Goal: Task Accomplishment & Management: Use online tool/utility

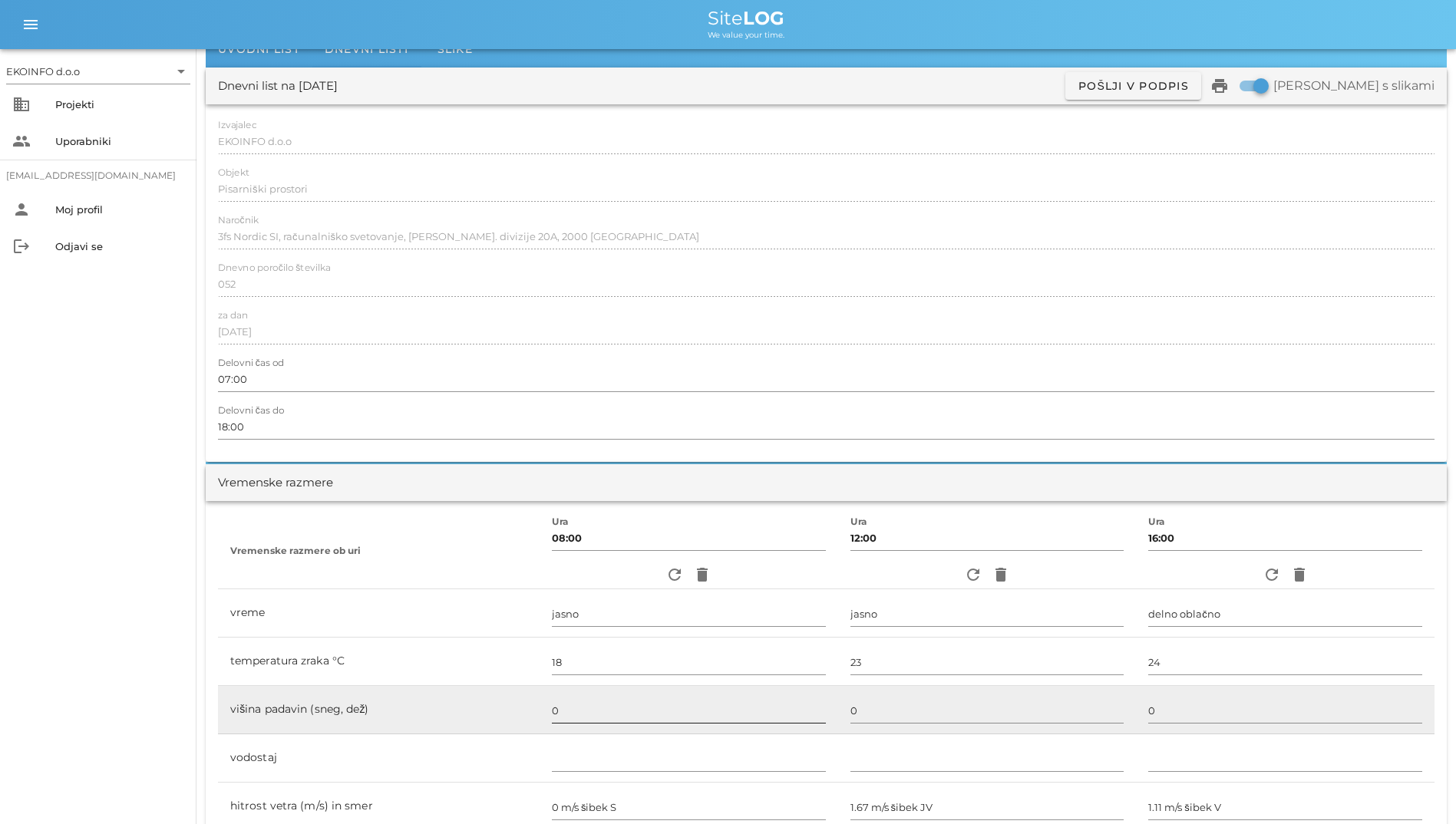
scroll to position [154, 0]
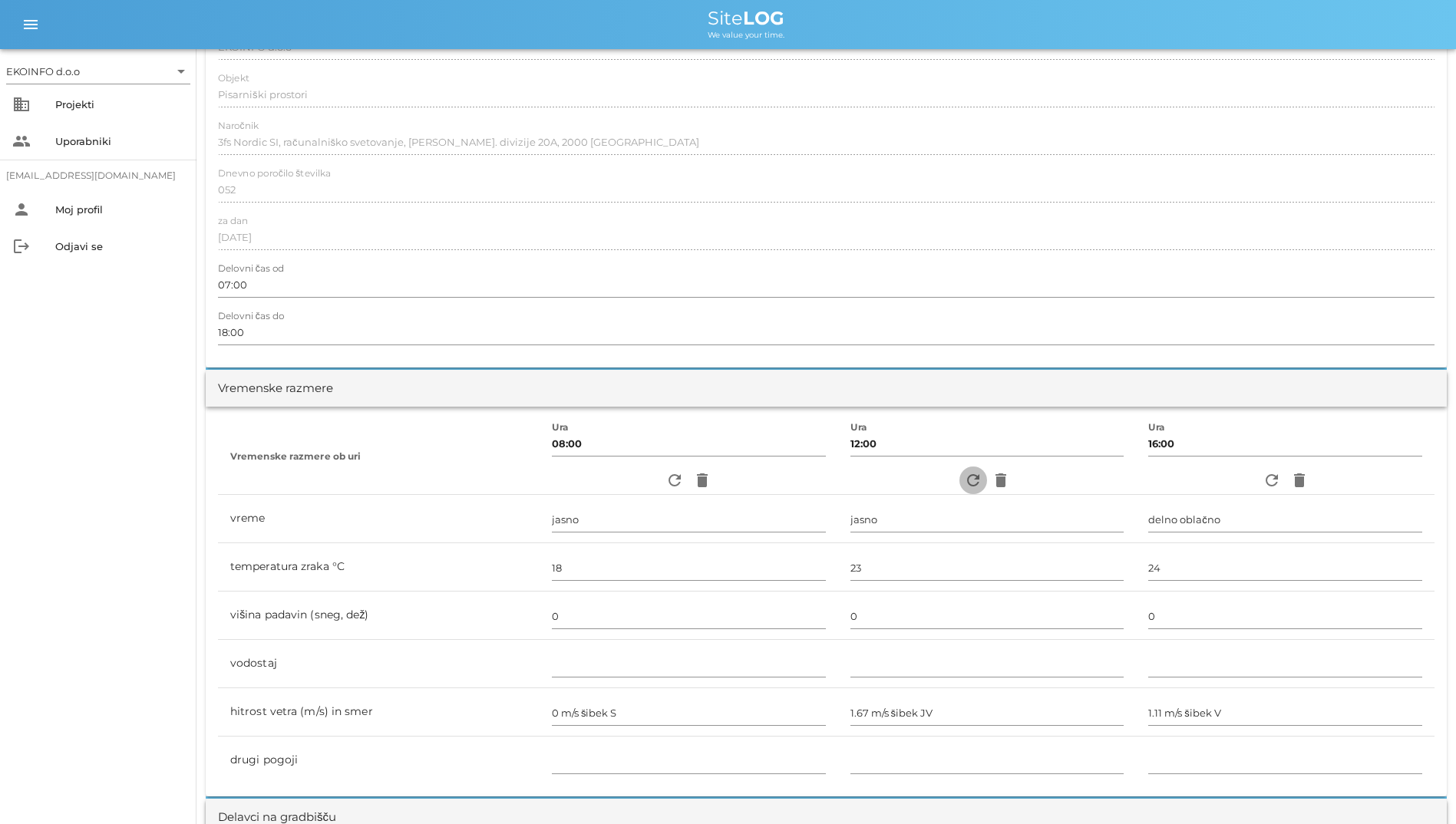
click at [959, 479] on span "refresh" at bounding box center [973, 480] width 28 height 18
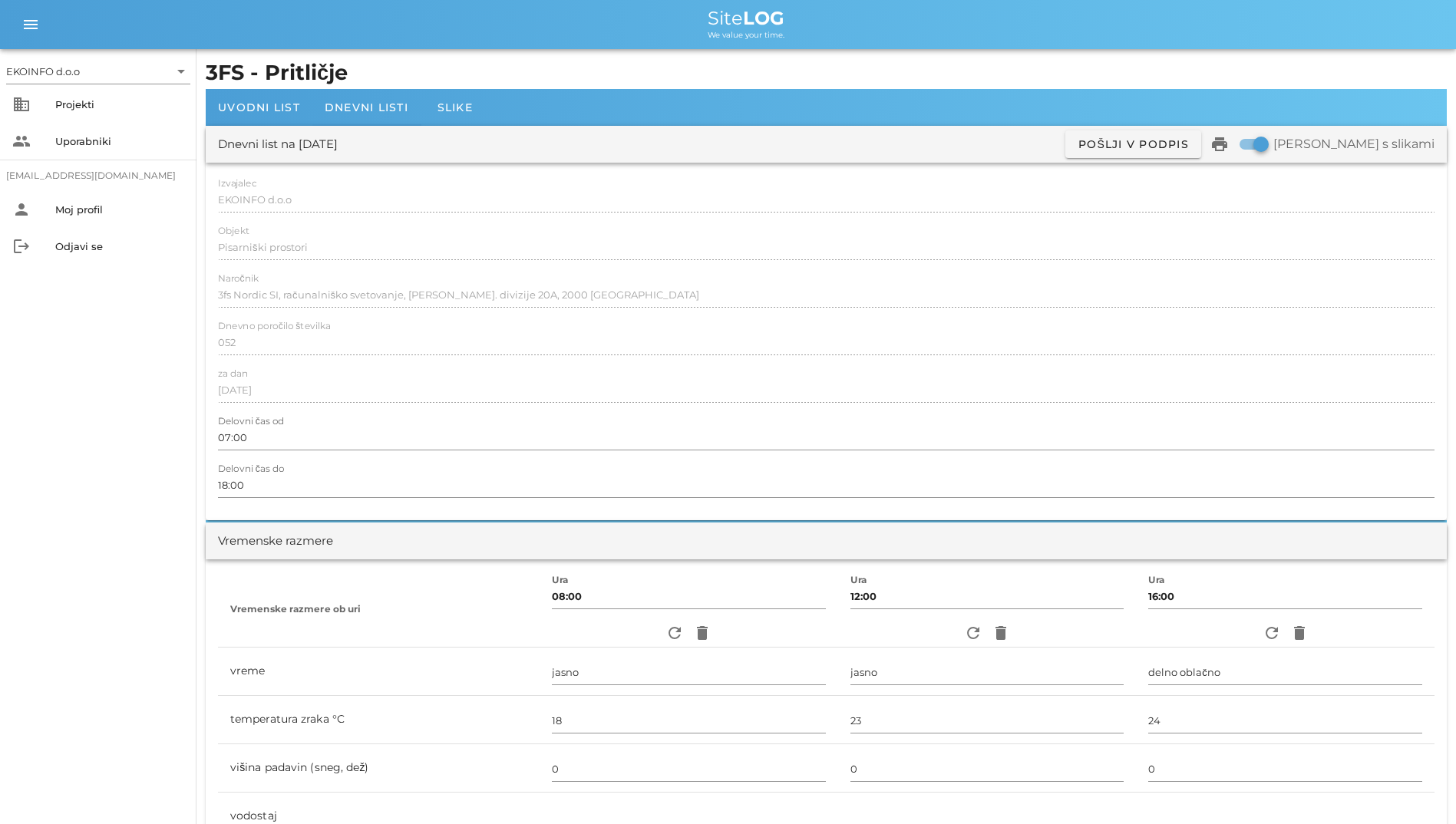
scroll to position [0, 0]
click at [379, 108] on span "Dnevni listi" at bounding box center [366, 108] width 83 height 14
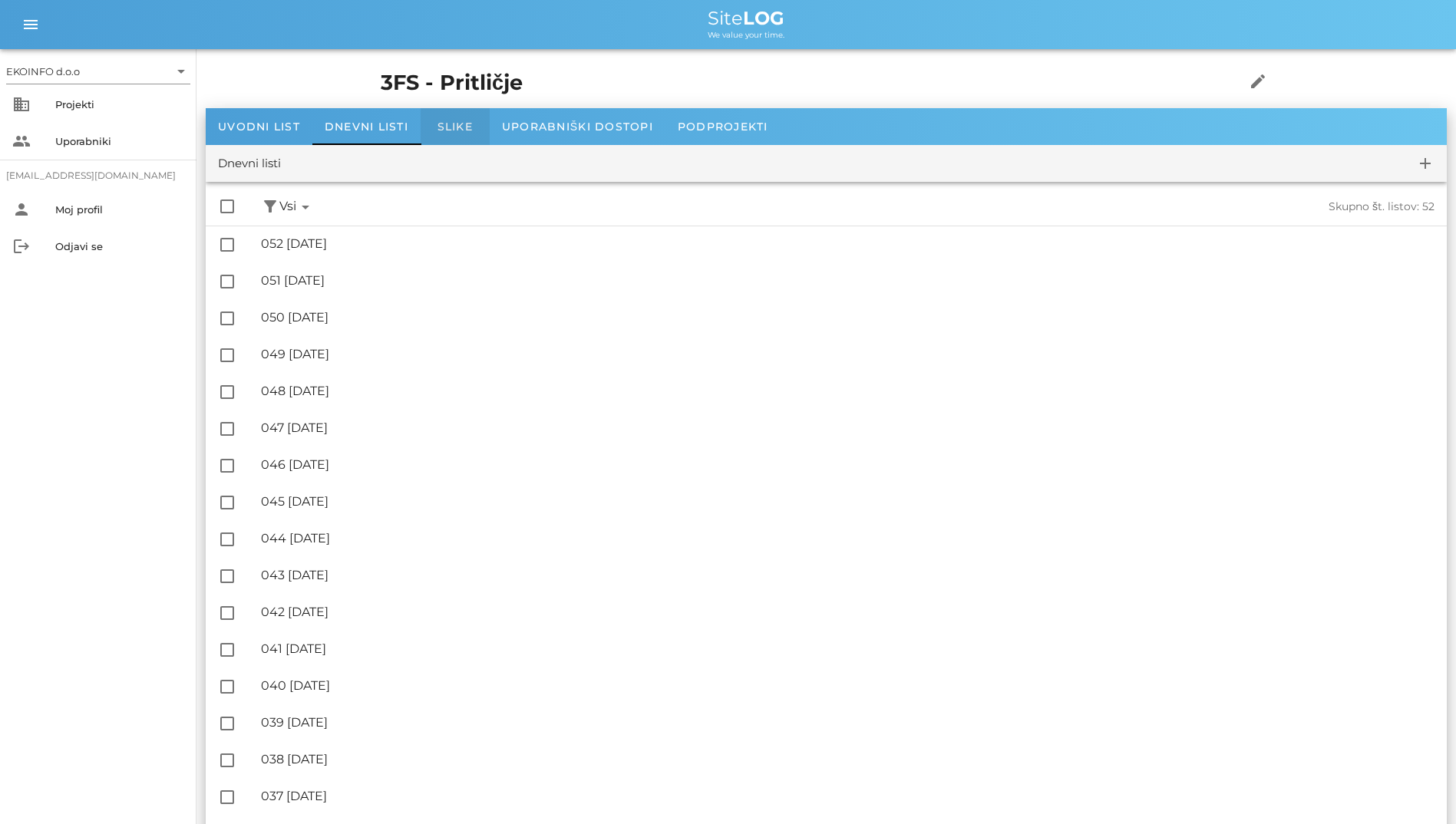
click at [464, 123] on span "Slike" at bounding box center [454, 127] width 36 height 14
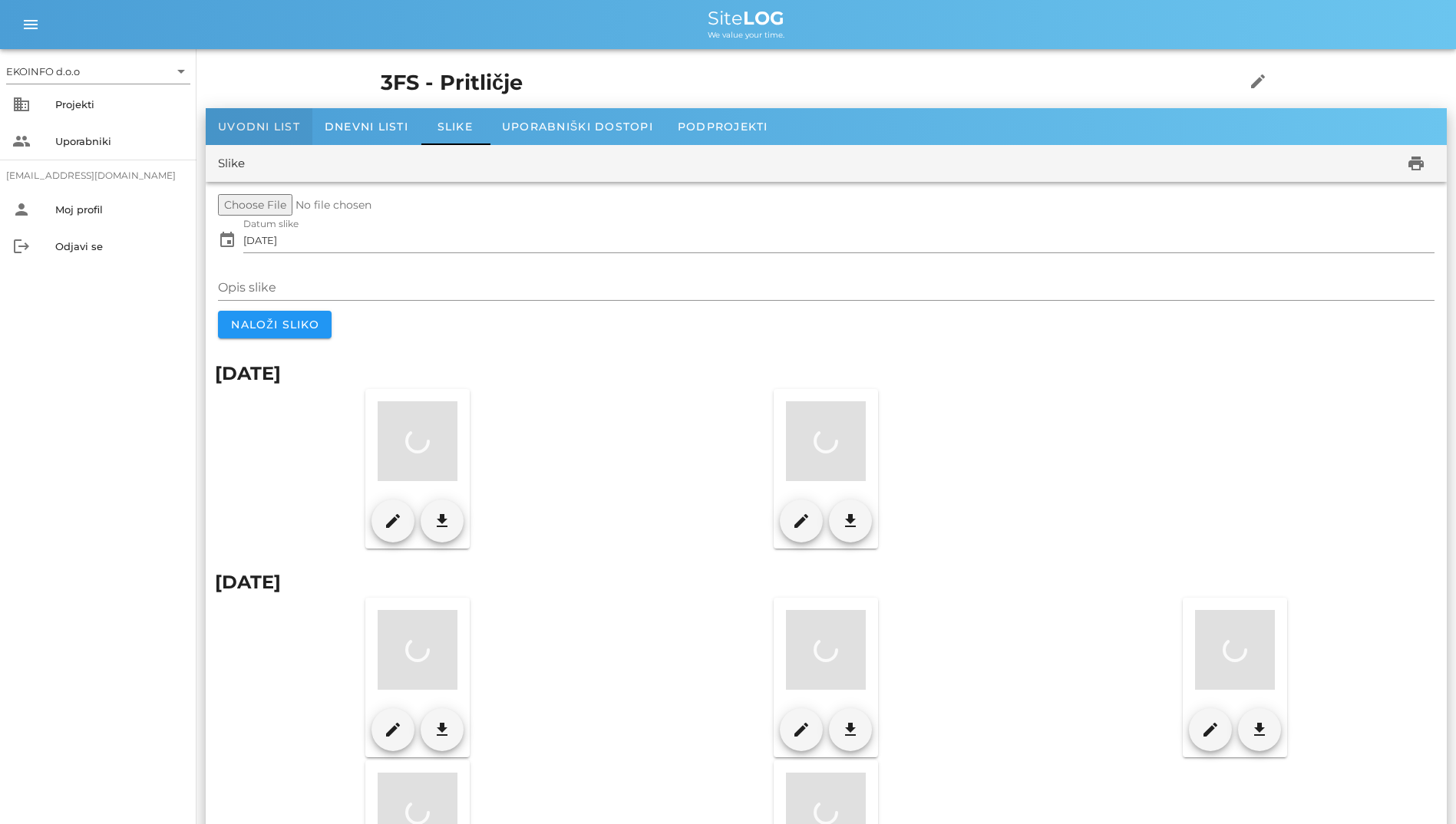
click at [275, 129] on span "Uvodni list" at bounding box center [258, 127] width 82 height 14
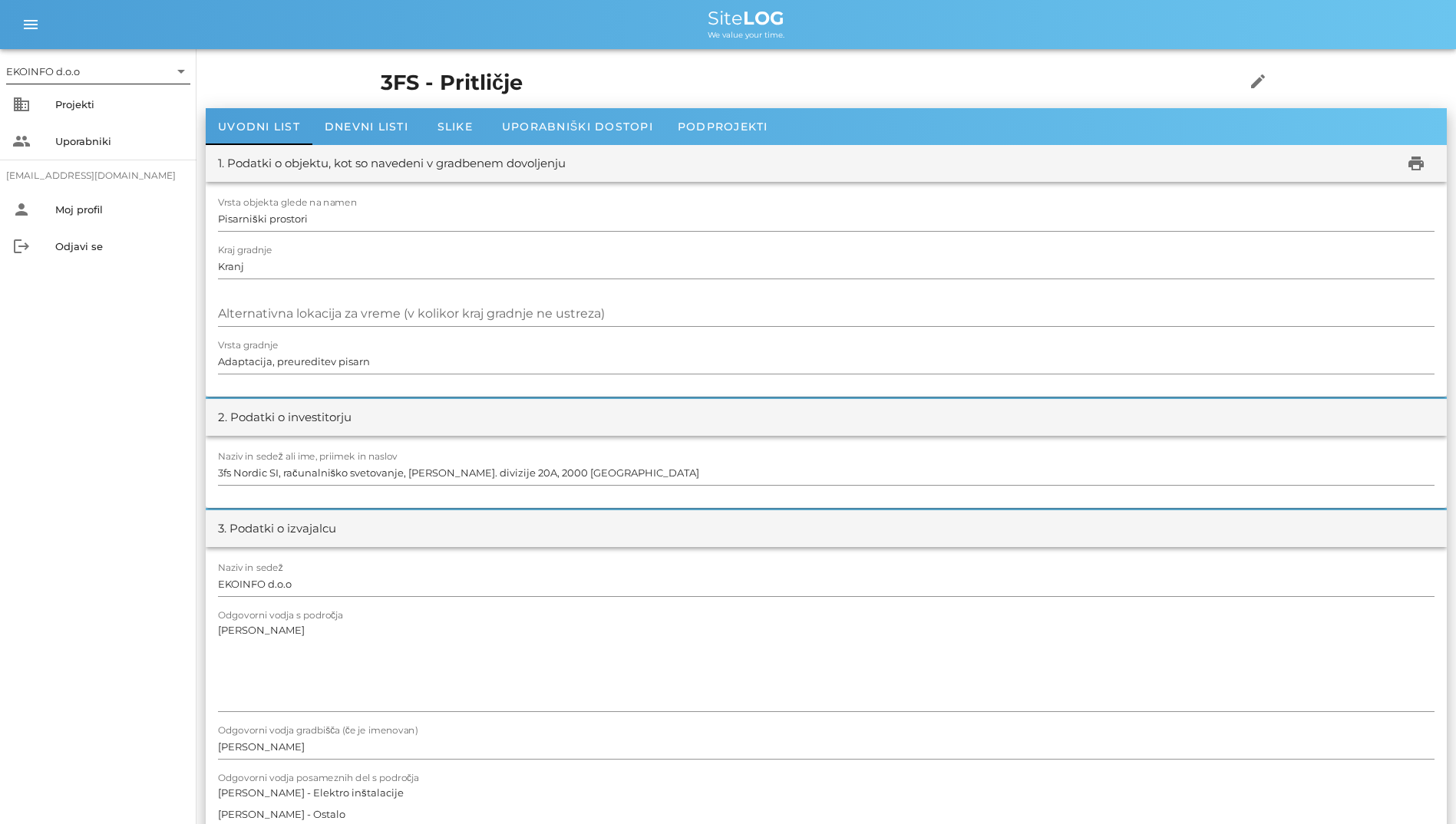
click at [149, 71] on input "text" at bounding box center [126, 71] width 86 height 24
click at [153, 83] on div "EKOINFO d.o.o" at bounding box center [101, 83] width 160 height 15
click at [111, 118] on div "business Projekti" at bounding box center [98, 104] width 197 height 36
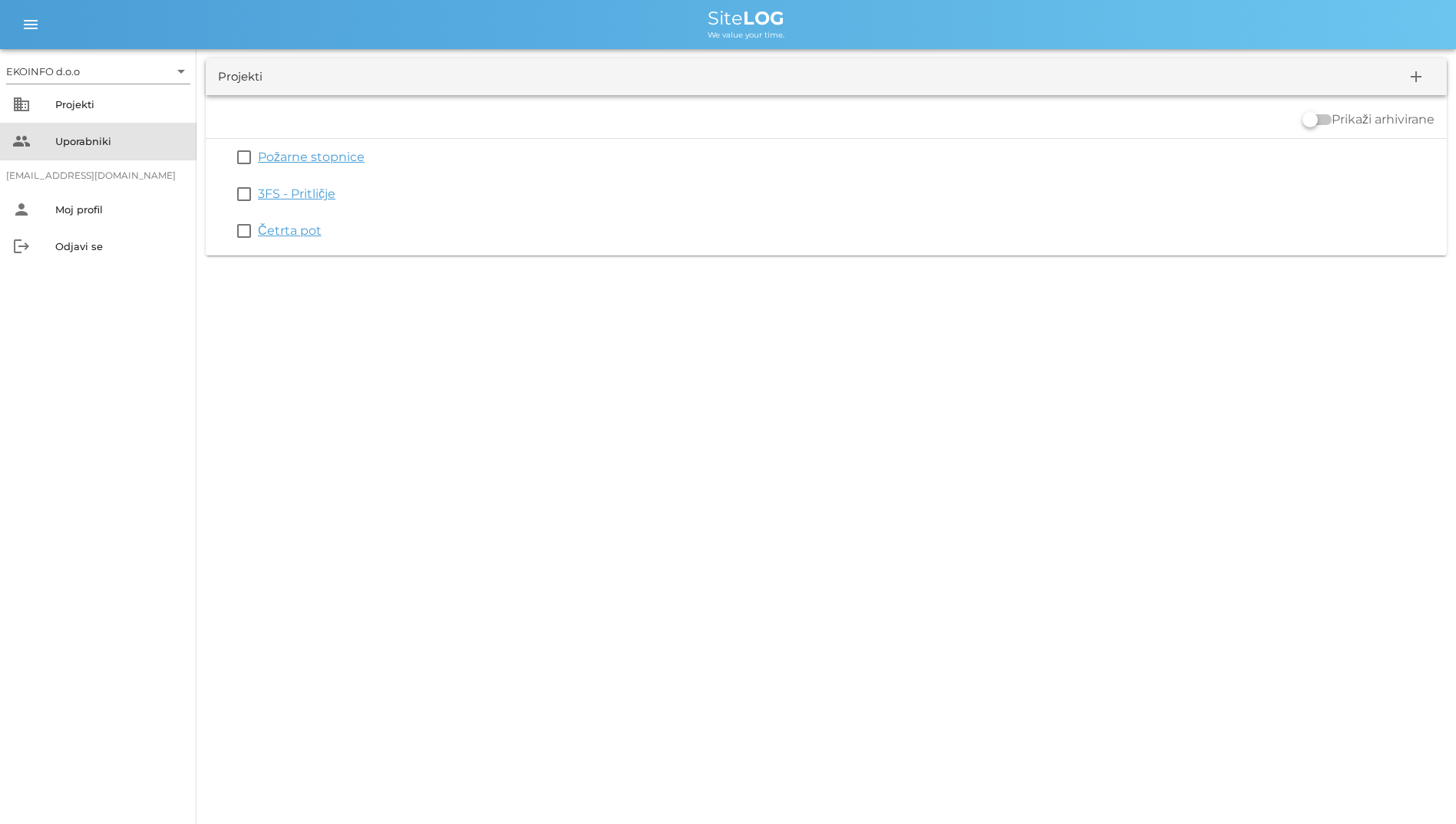
click at [121, 141] on div "Uporabniki" at bounding box center [120, 141] width 129 height 12
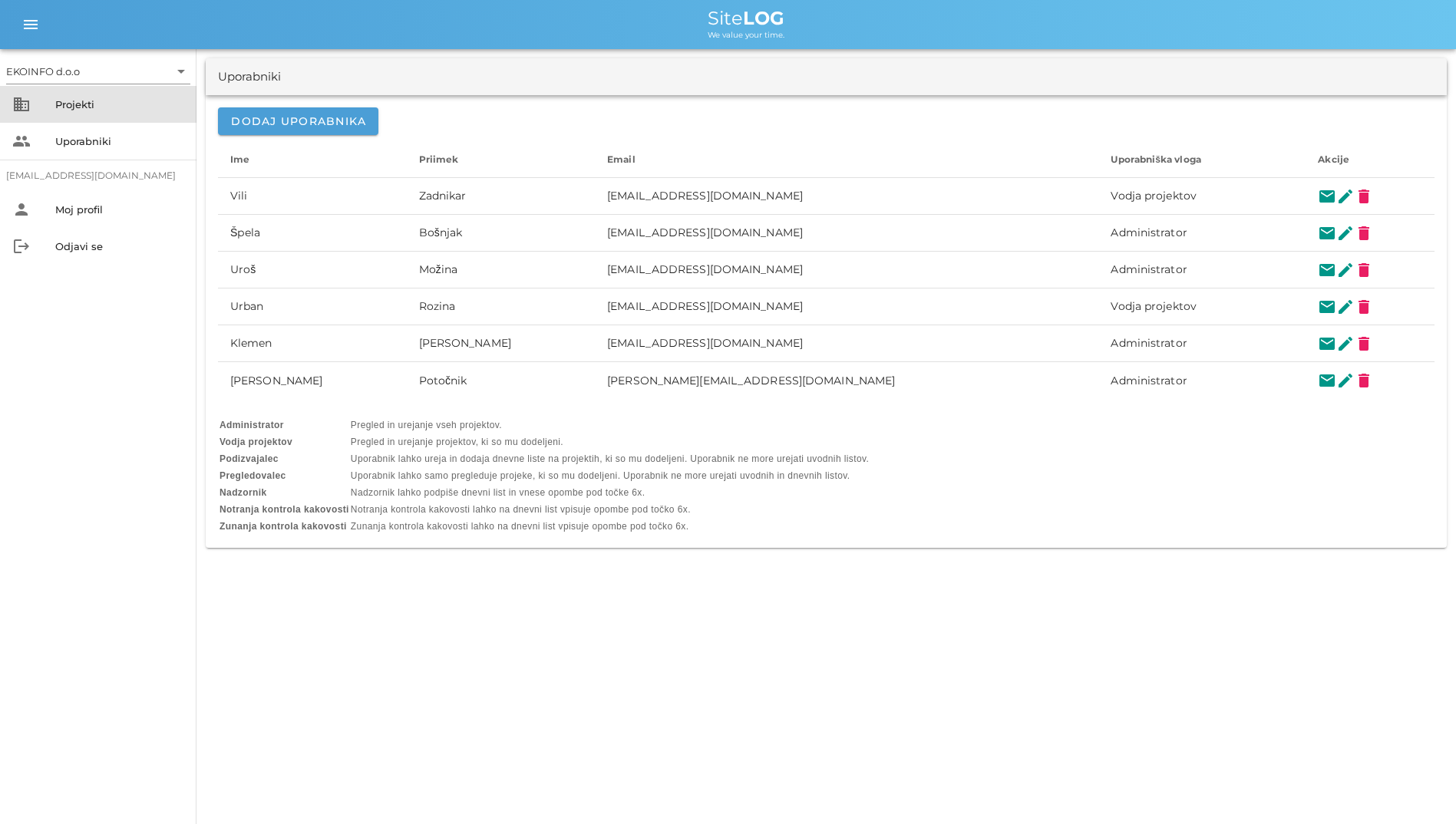
click at [99, 103] on div "Projekti" at bounding box center [120, 104] width 129 height 12
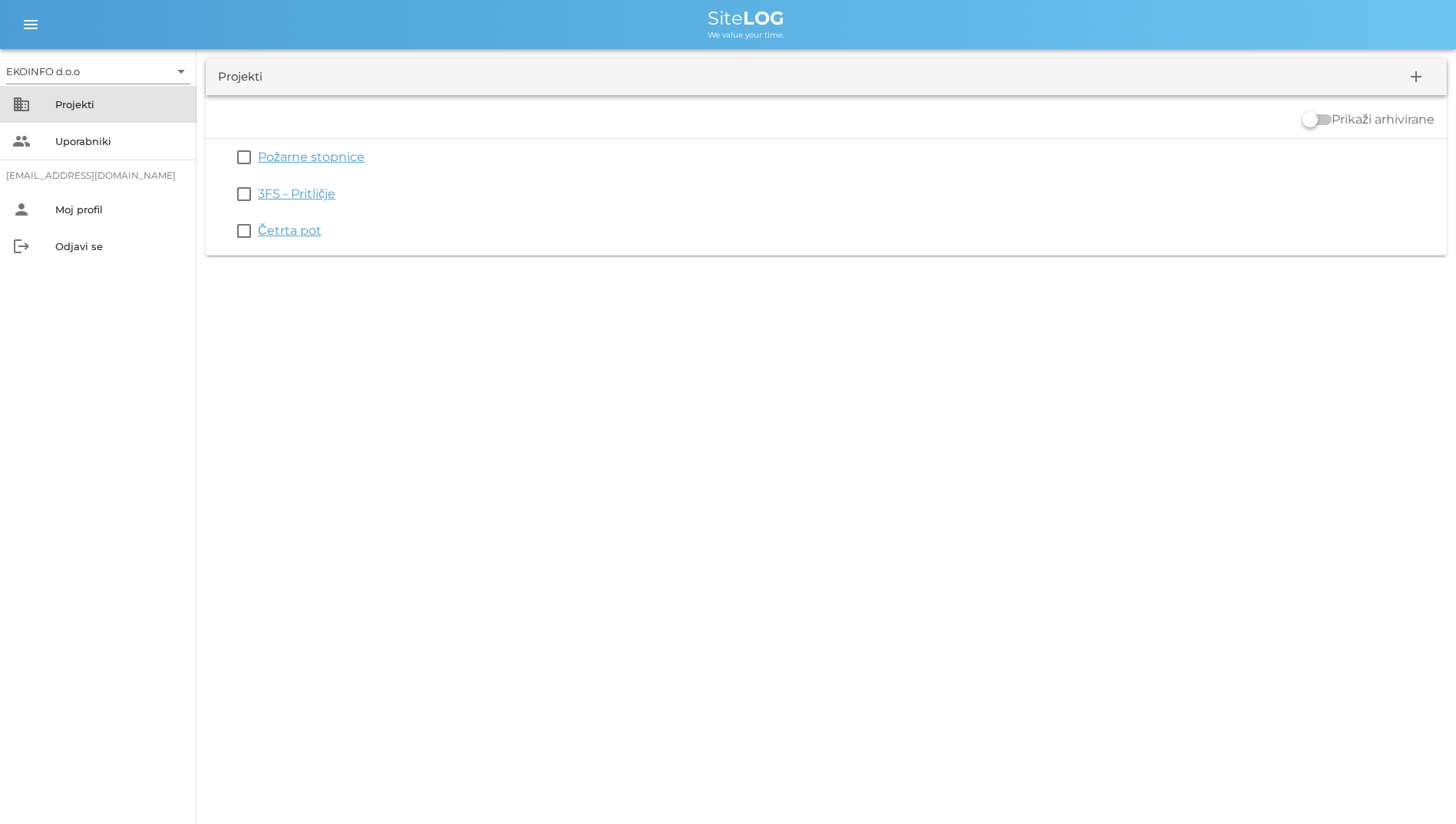
click at [176, 101] on div "Projekti" at bounding box center [120, 104] width 129 height 12
click at [159, 119] on div "business Projekti" at bounding box center [98, 104] width 197 height 36
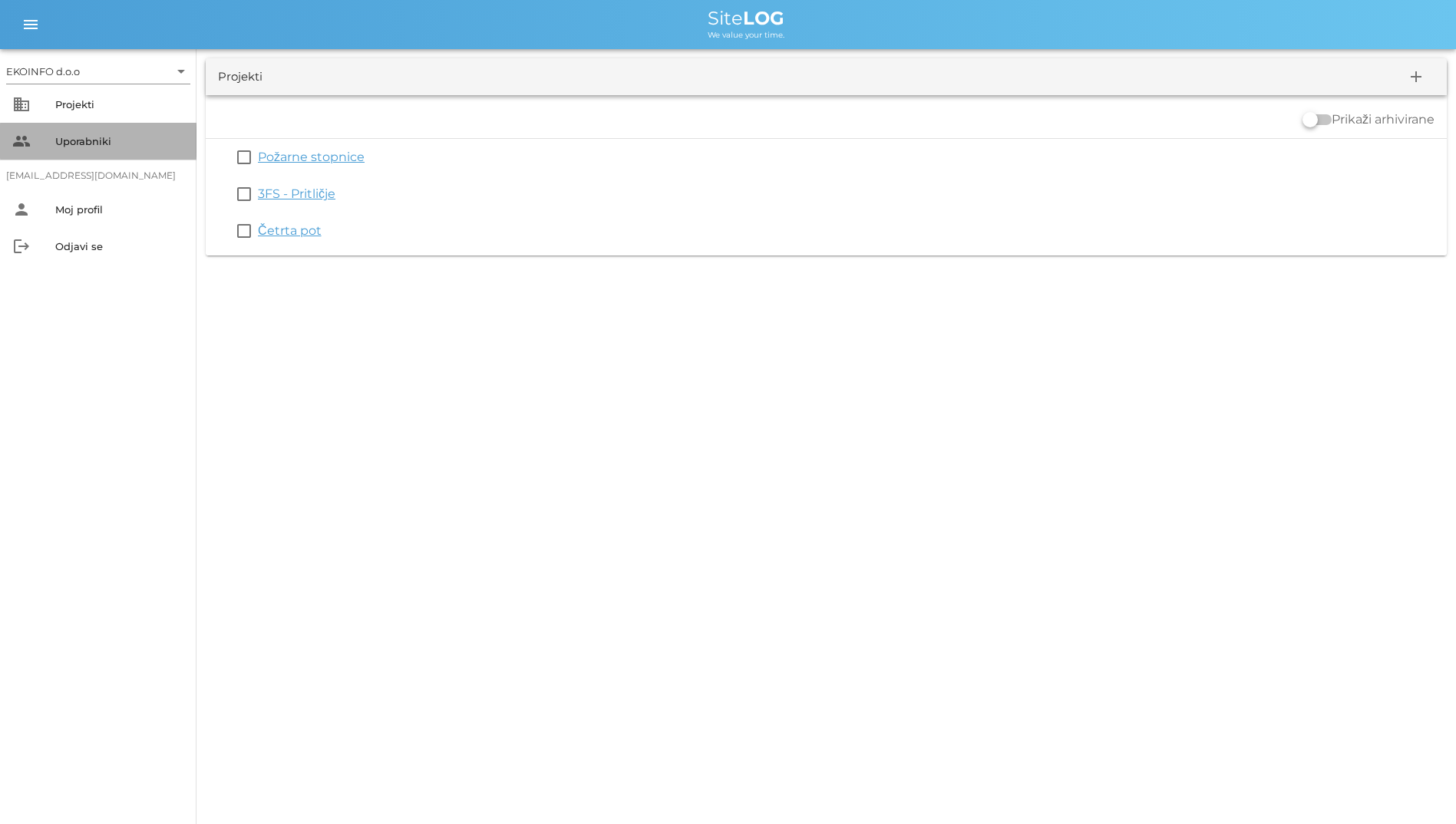
click at [157, 141] on div "Uporabniki" at bounding box center [120, 141] width 129 height 12
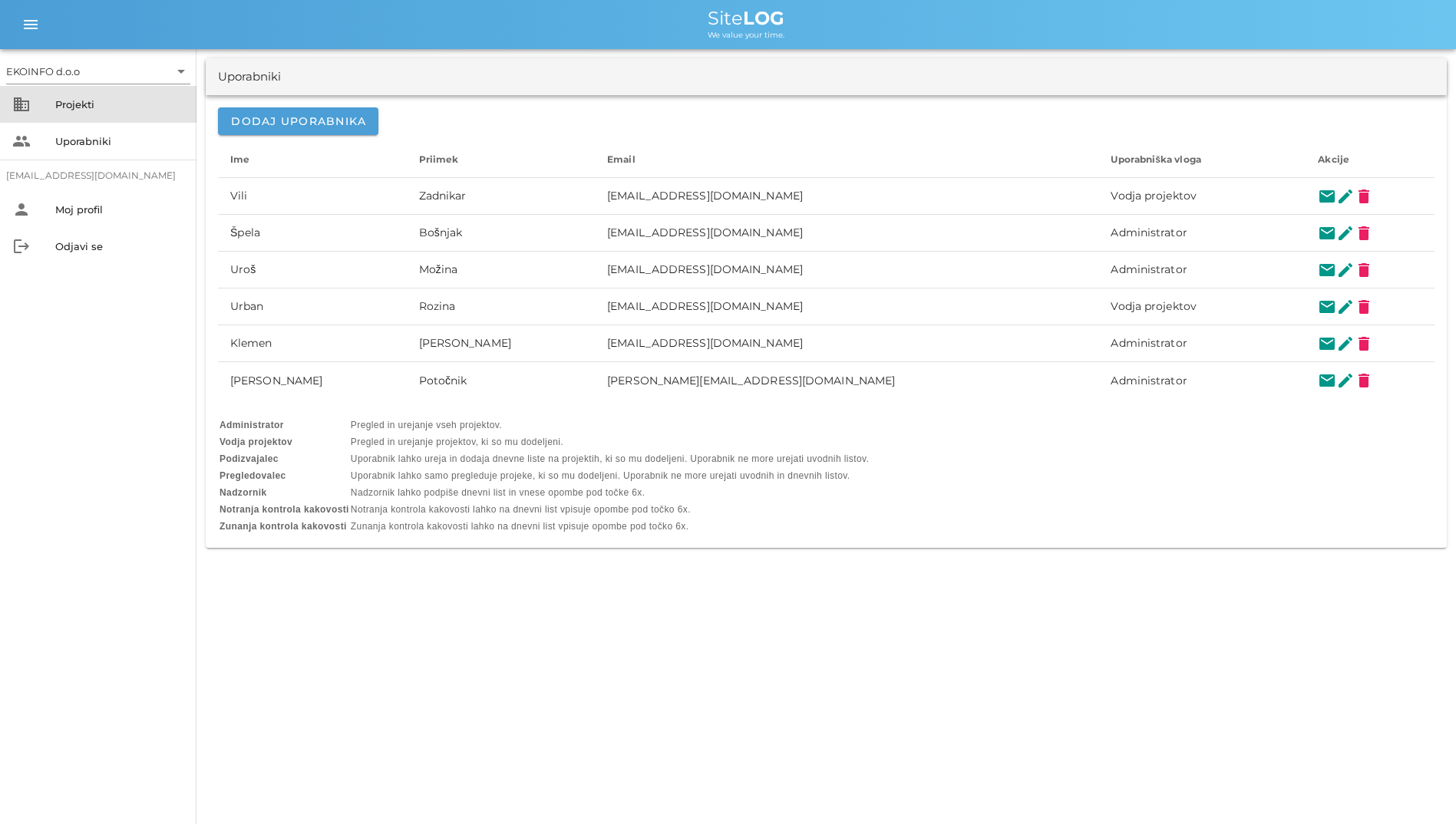
click at [145, 101] on div "Projekti" at bounding box center [120, 104] width 129 height 12
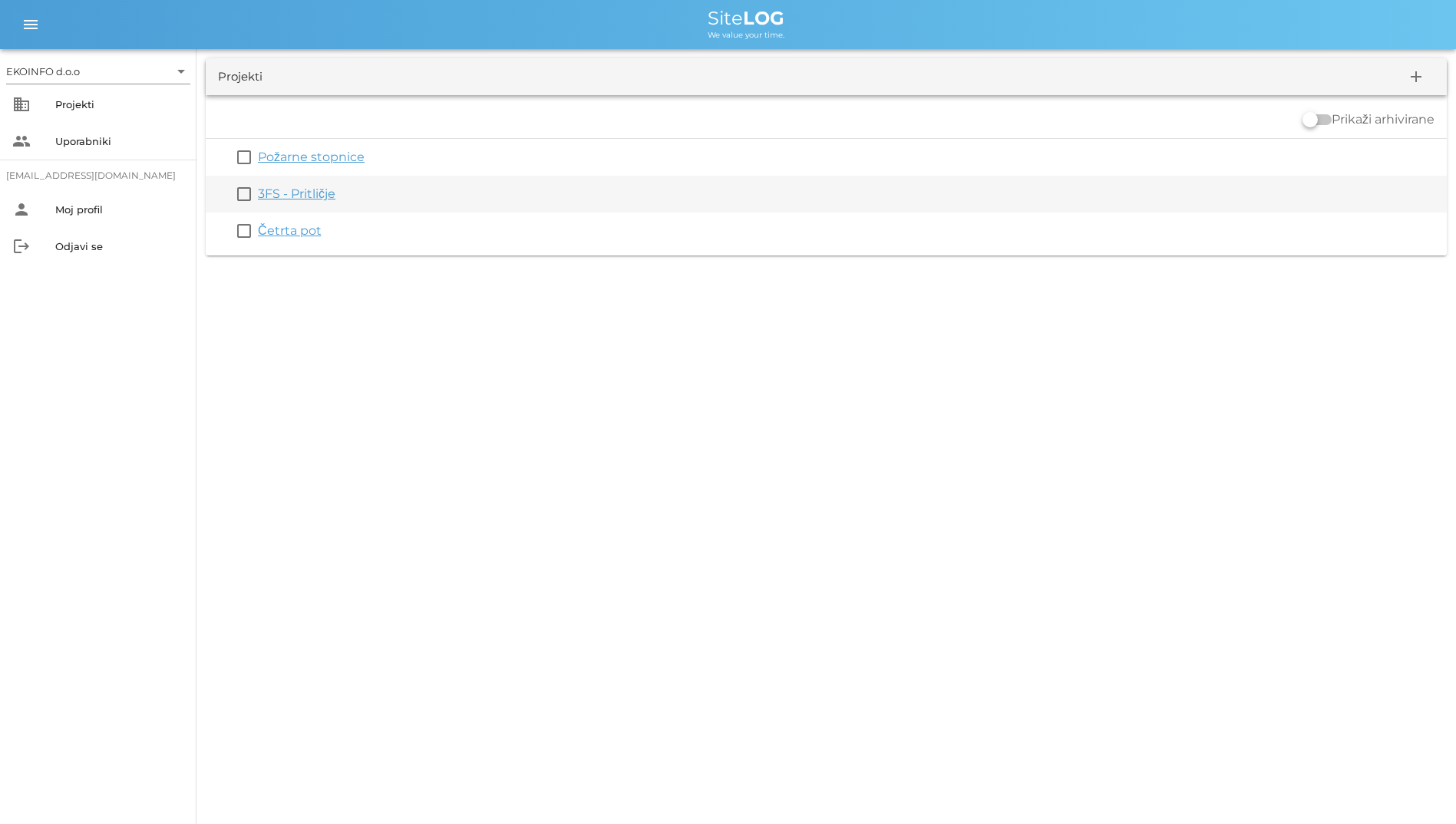
click at [328, 196] on link "3FS - Pritličje" at bounding box center [296, 193] width 77 height 15
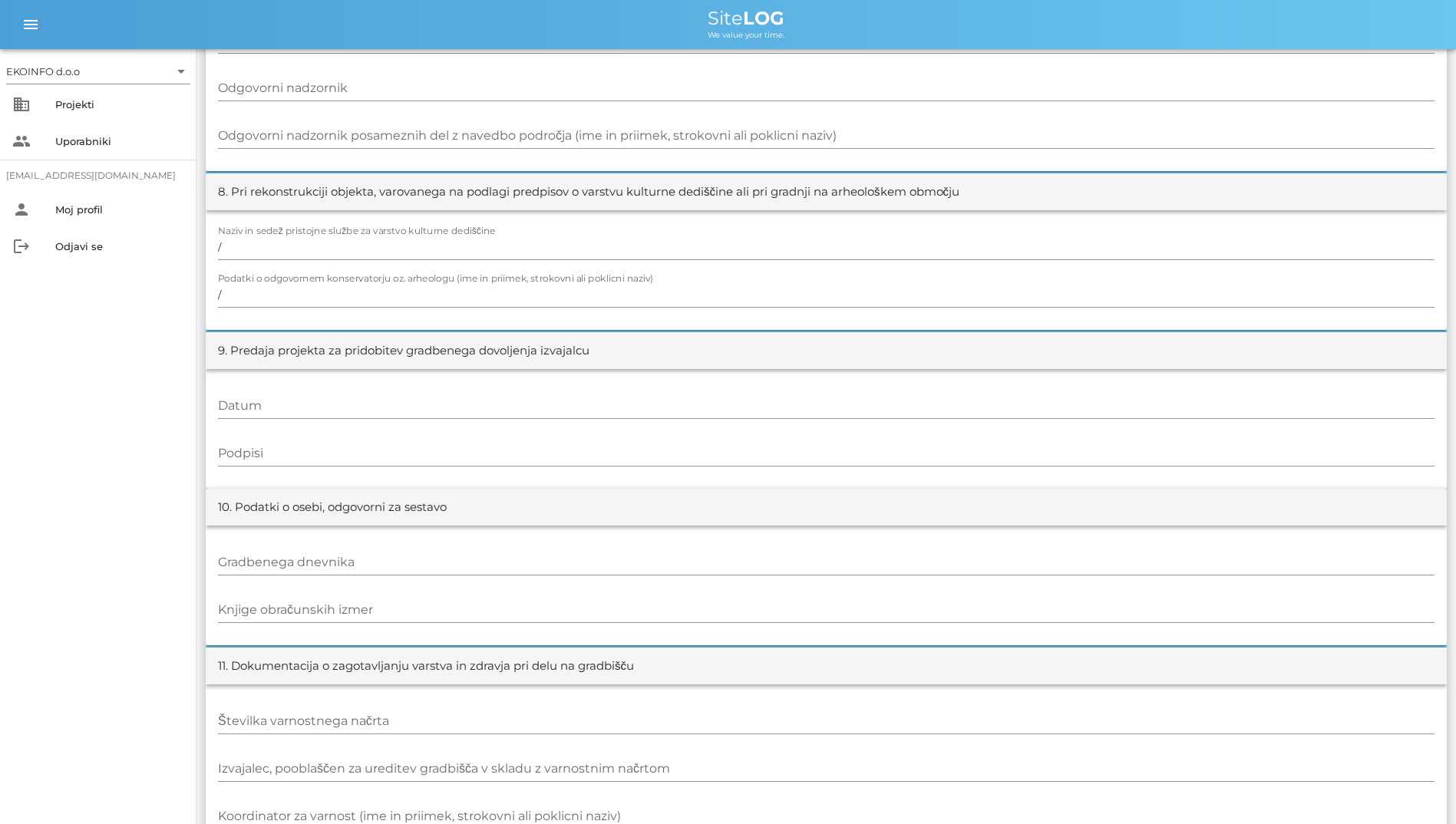
scroll to position [1418, 0]
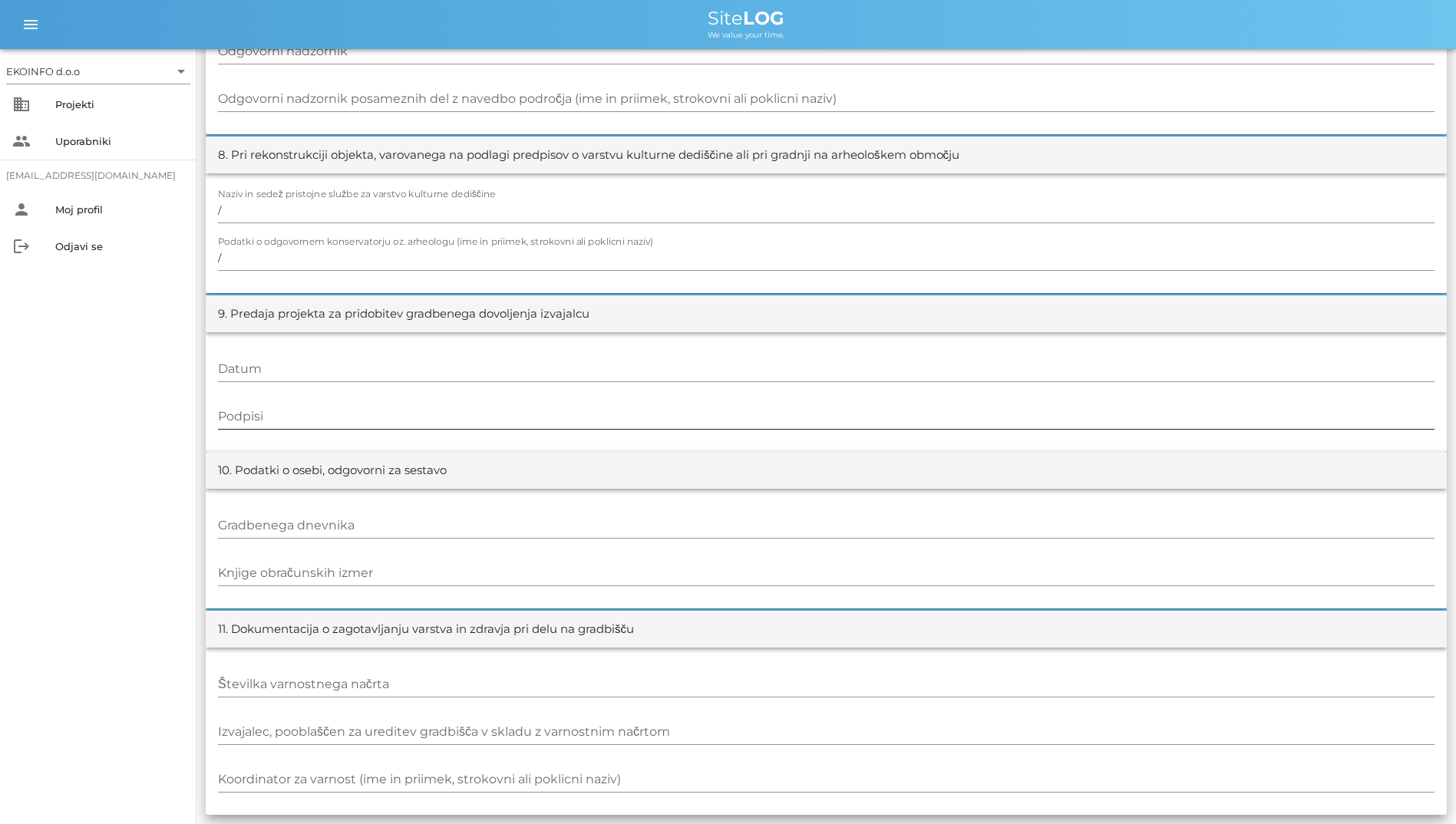
click at [945, 409] on input "Podpisi" at bounding box center [826, 416] width 1217 height 24
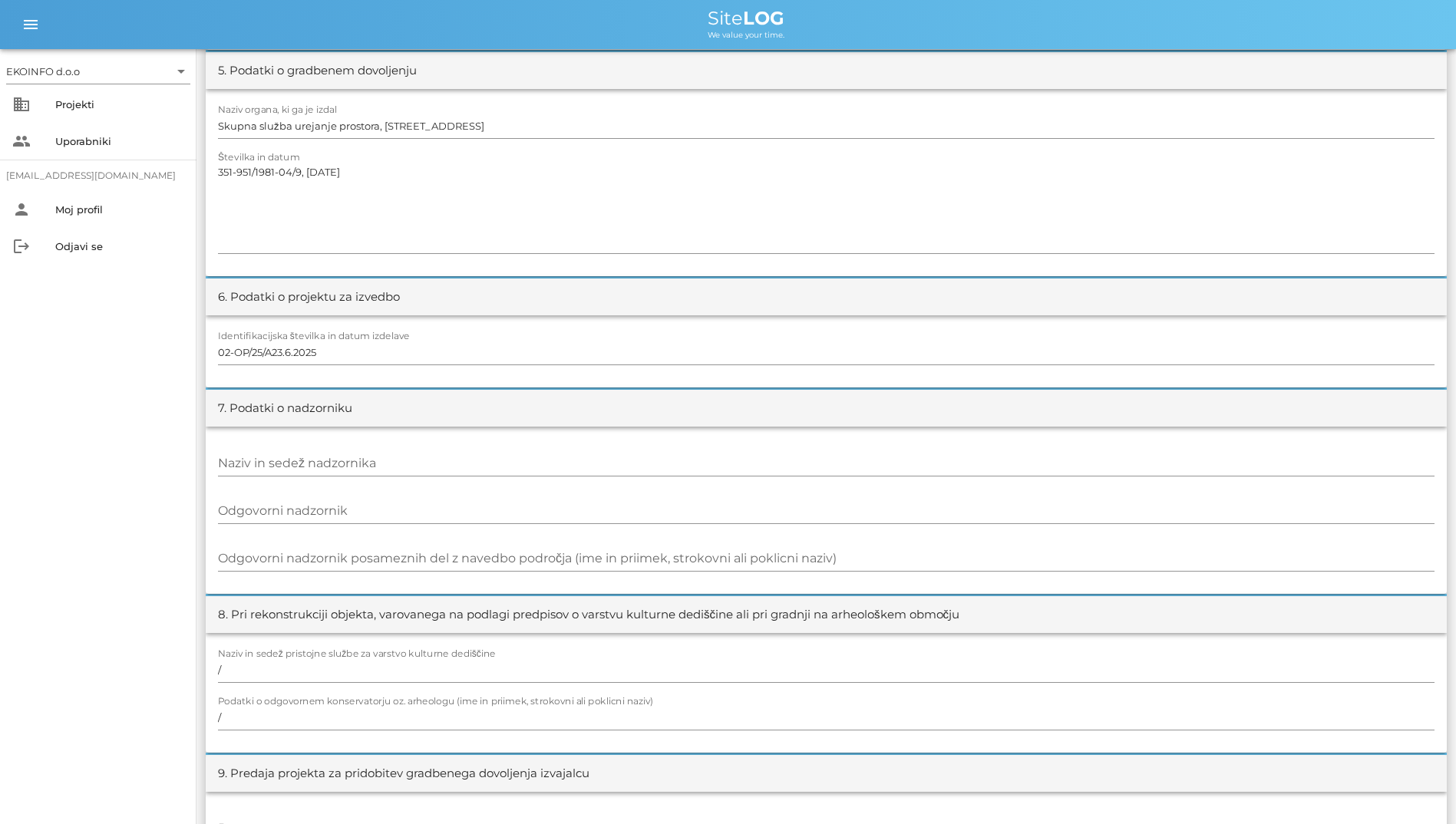
scroll to position [958, 0]
click at [349, 365] on div at bounding box center [826, 370] width 1217 height 10
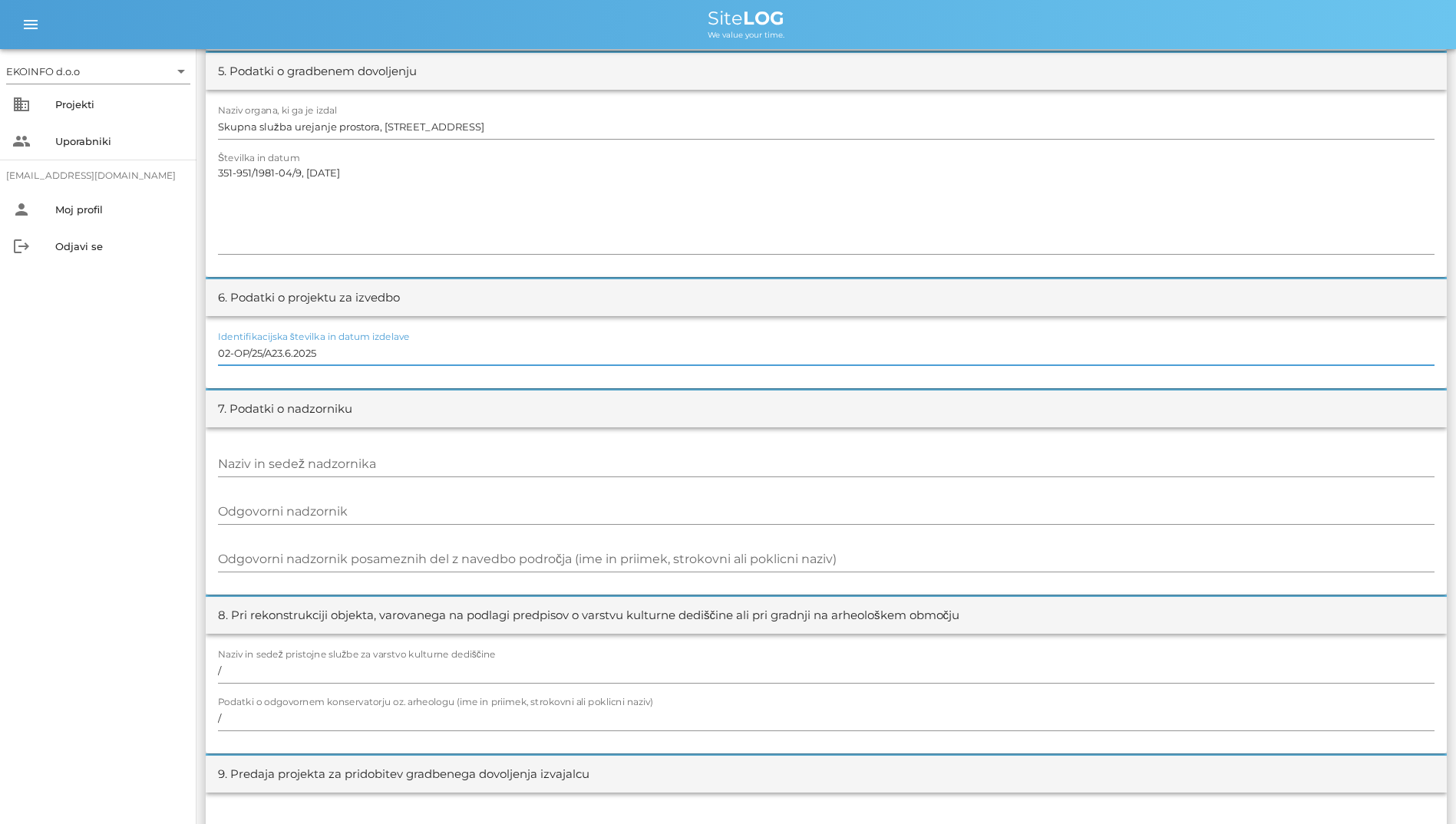
click at [350, 362] on input "02-OP/25/A23.6.2025" at bounding box center [826, 353] width 1217 height 24
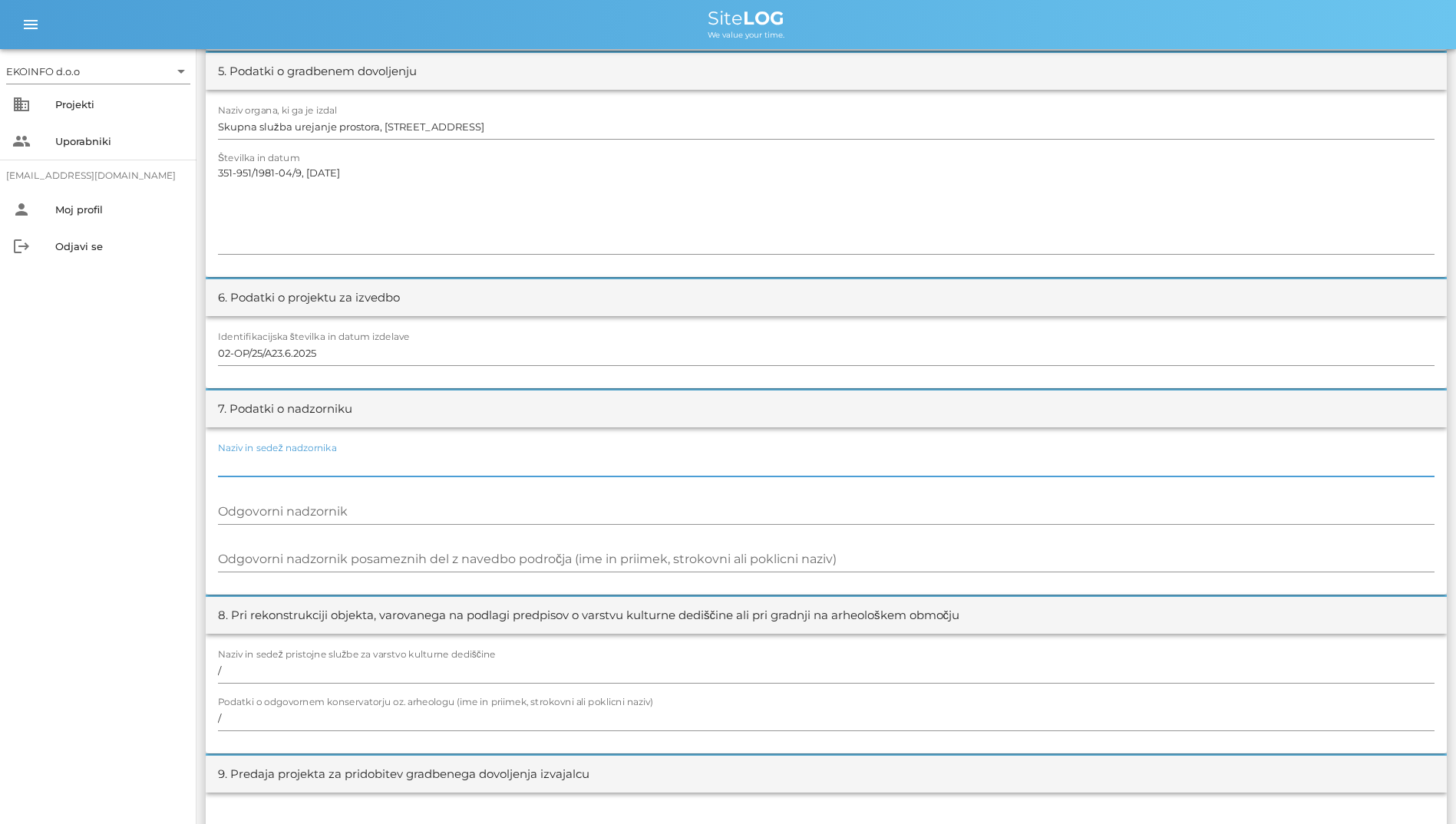
click at [336, 474] on input "Naziv in sedež nadzornika" at bounding box center [826, 464] width 1217 height 24
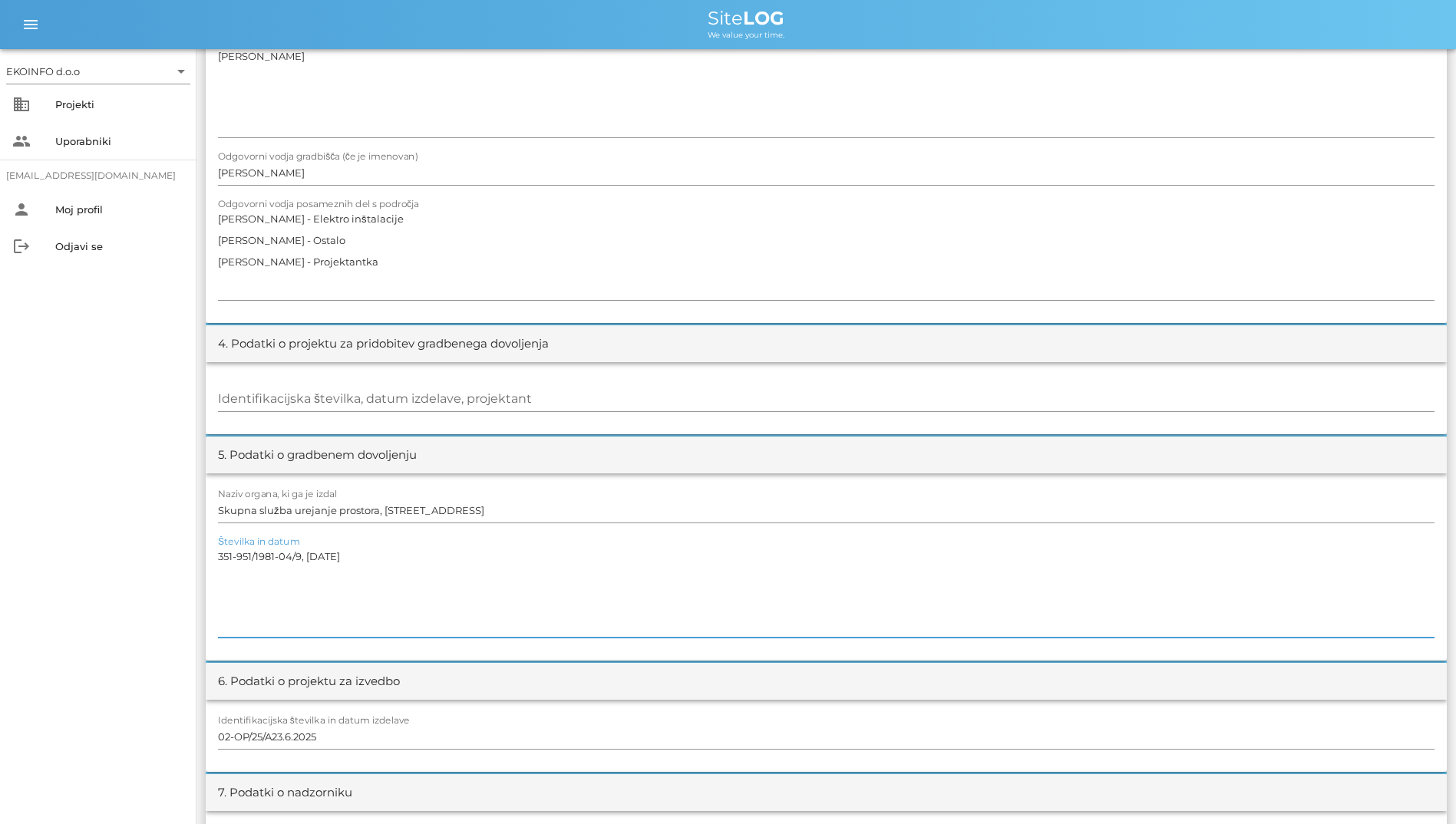
click at [300, 563] on textarea "351-951/1981-04/9, [DATE]" at bounding box center [826, 592] width 1217 height 92
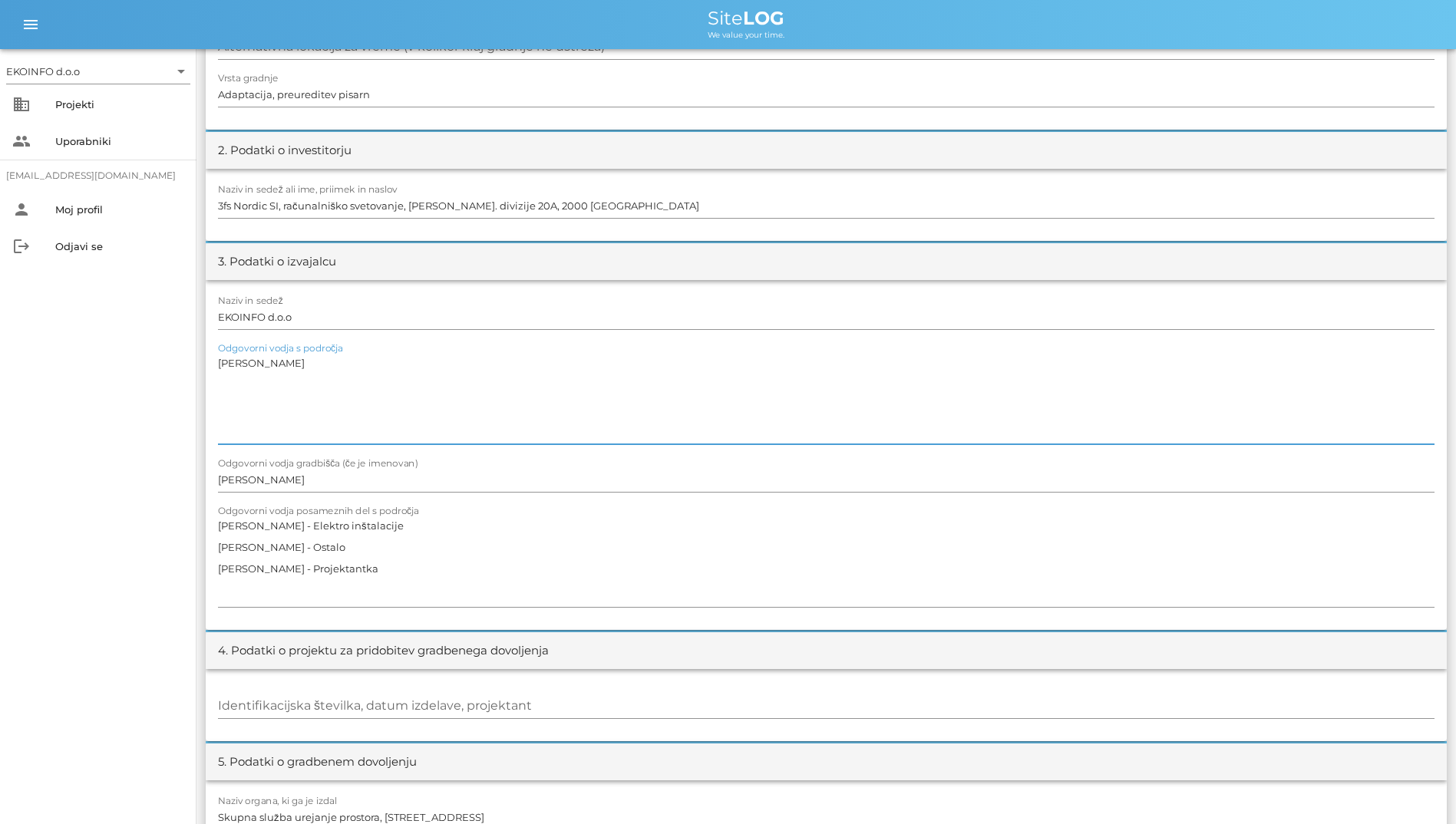
click at [310, 428] on textarea "[PERSON_NAME]" at bounding box center [826, 398] width 1217 height 92
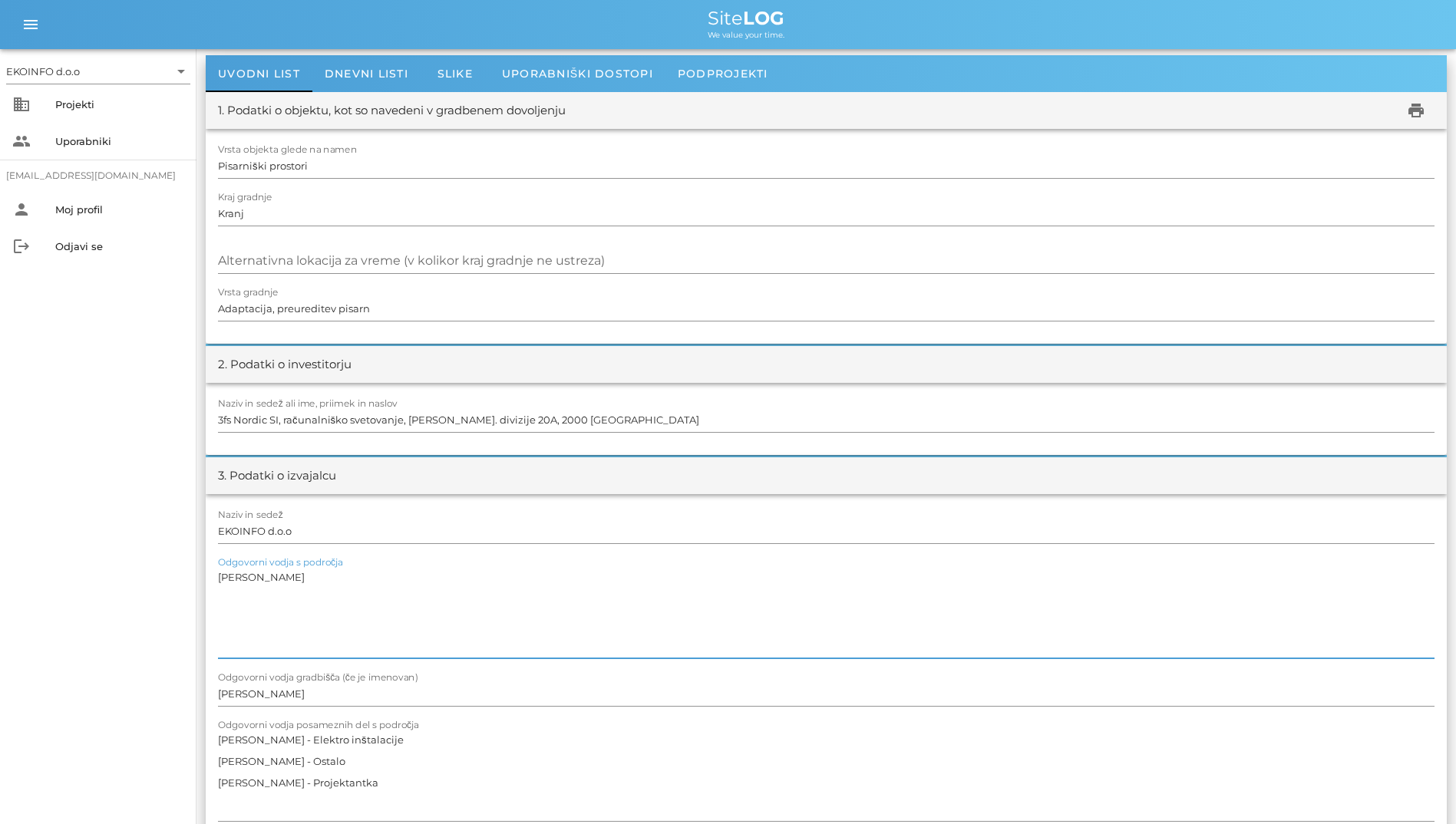
scroll to position [36, 0]
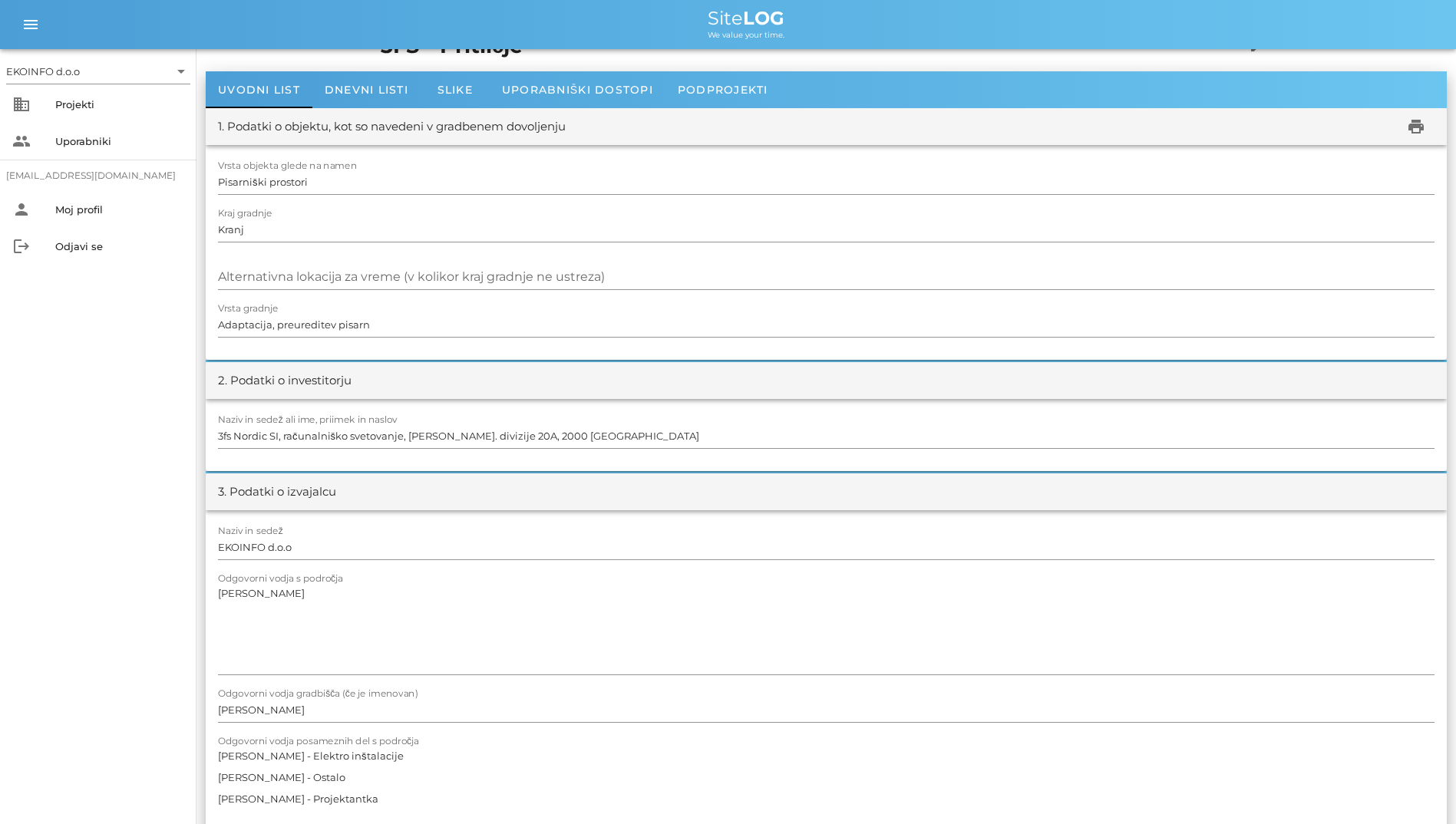
click at [321, 378] on div "2. Podatki o investitorju" at bounding box center [284, 381] width 134 height 17
click at [325, 325] on input "Adaptacija, preureditev pisarn" at bounding box center [826, 324] width 1217 height 24
click at [345, 284] on input "Alternativna lokacija za vreme (v kolikor kraj gradnje ne ustreza)" at bounding box center [826, 277] width 1217 height 24
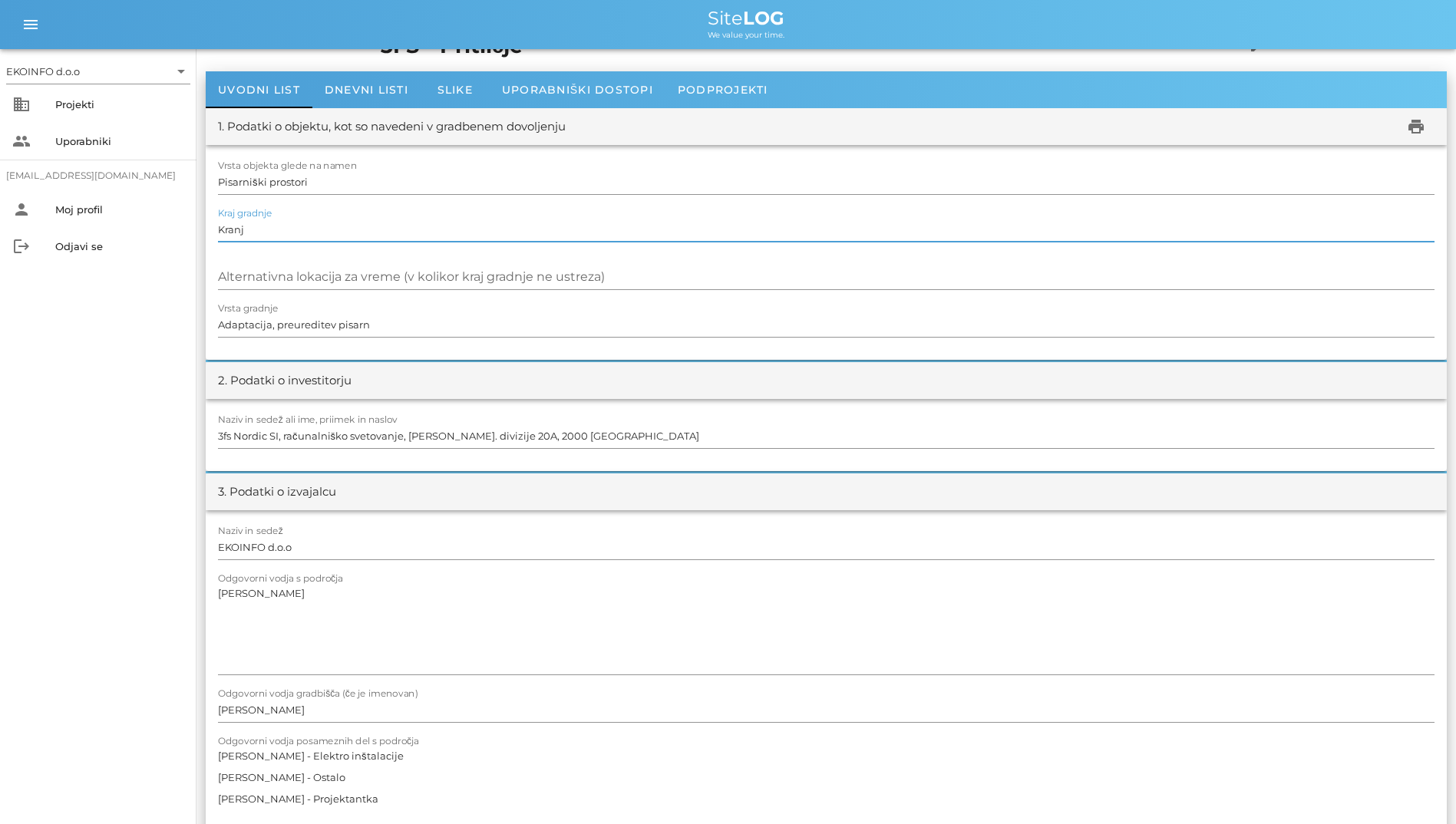
click at [336, 237] on input "Kranj" at bounding box center [826, 229] width 1217 height 24
click at [363, 190] on input "Pisarniški prostori" at bounding box center [826, 182] width 1217 height 24
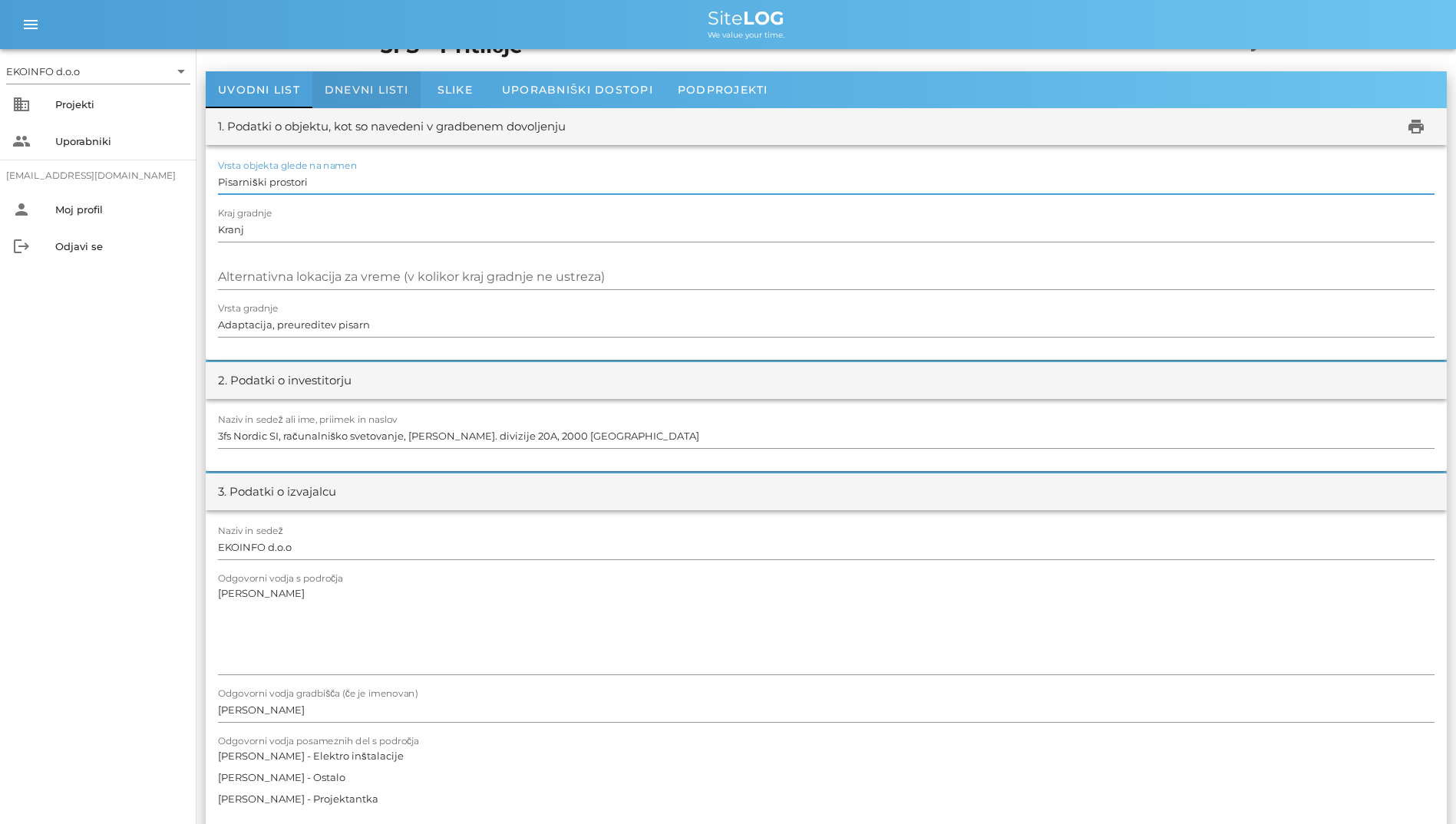
click at [346, 93] on span "Dnevni listi" at bounding box center [366, 90] width 83 height 14
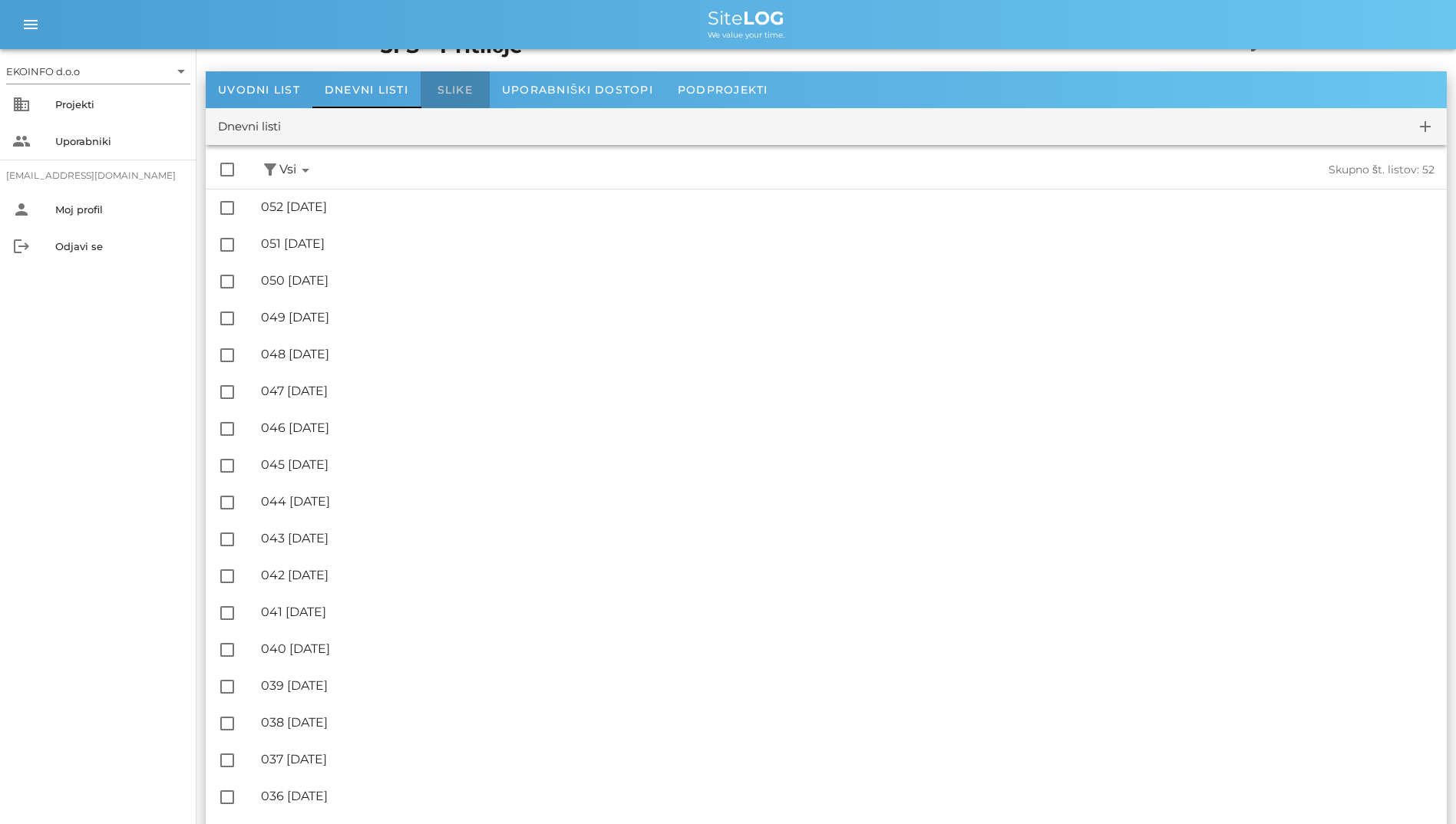
click at [487, 89] on div "Slike" at bounding box center [455, 89] width 69 height 36
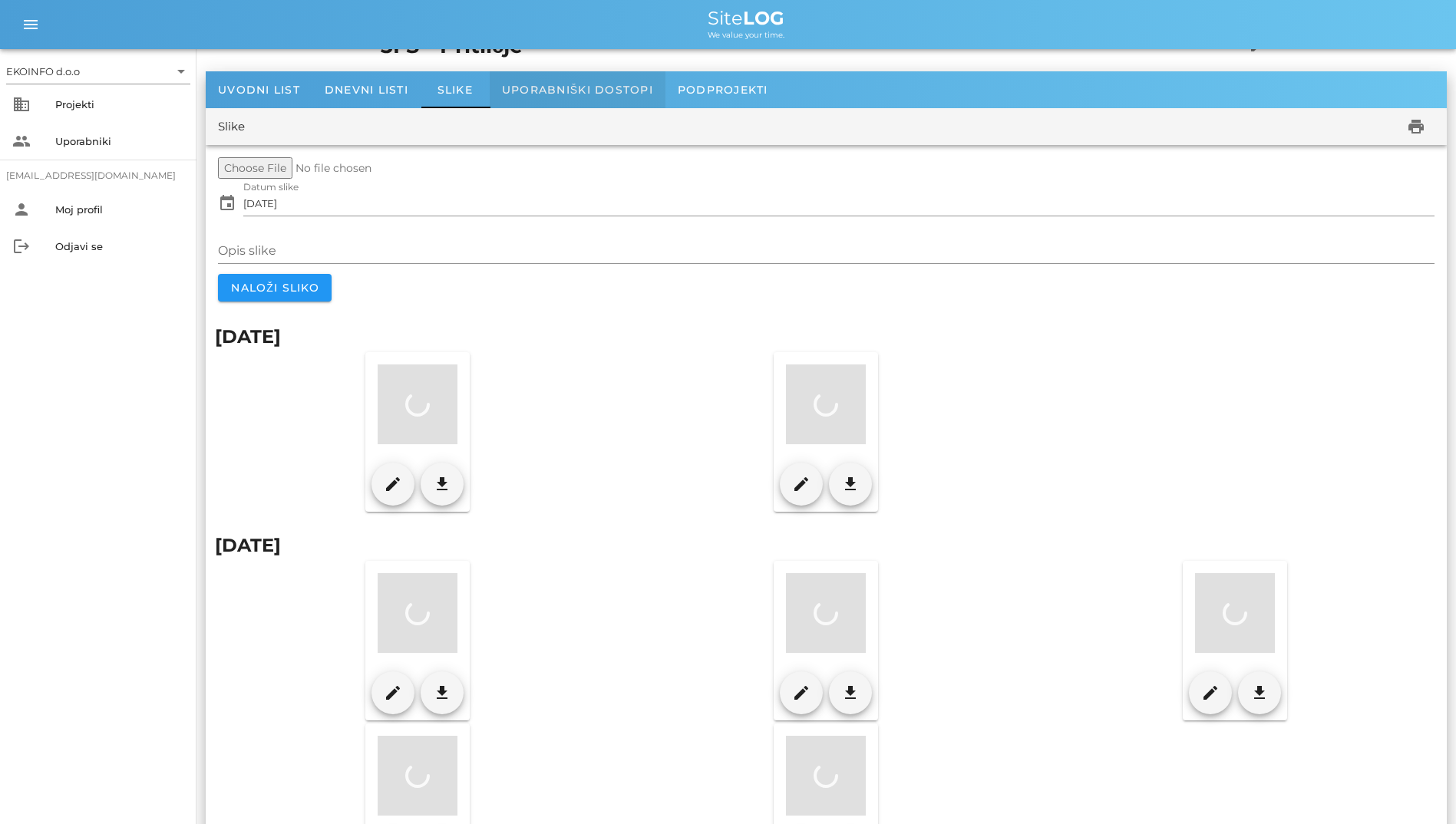
click at [494, 88] on div "Uporabniški dostopi" at bounding box center [578, 89] width 176 height 36
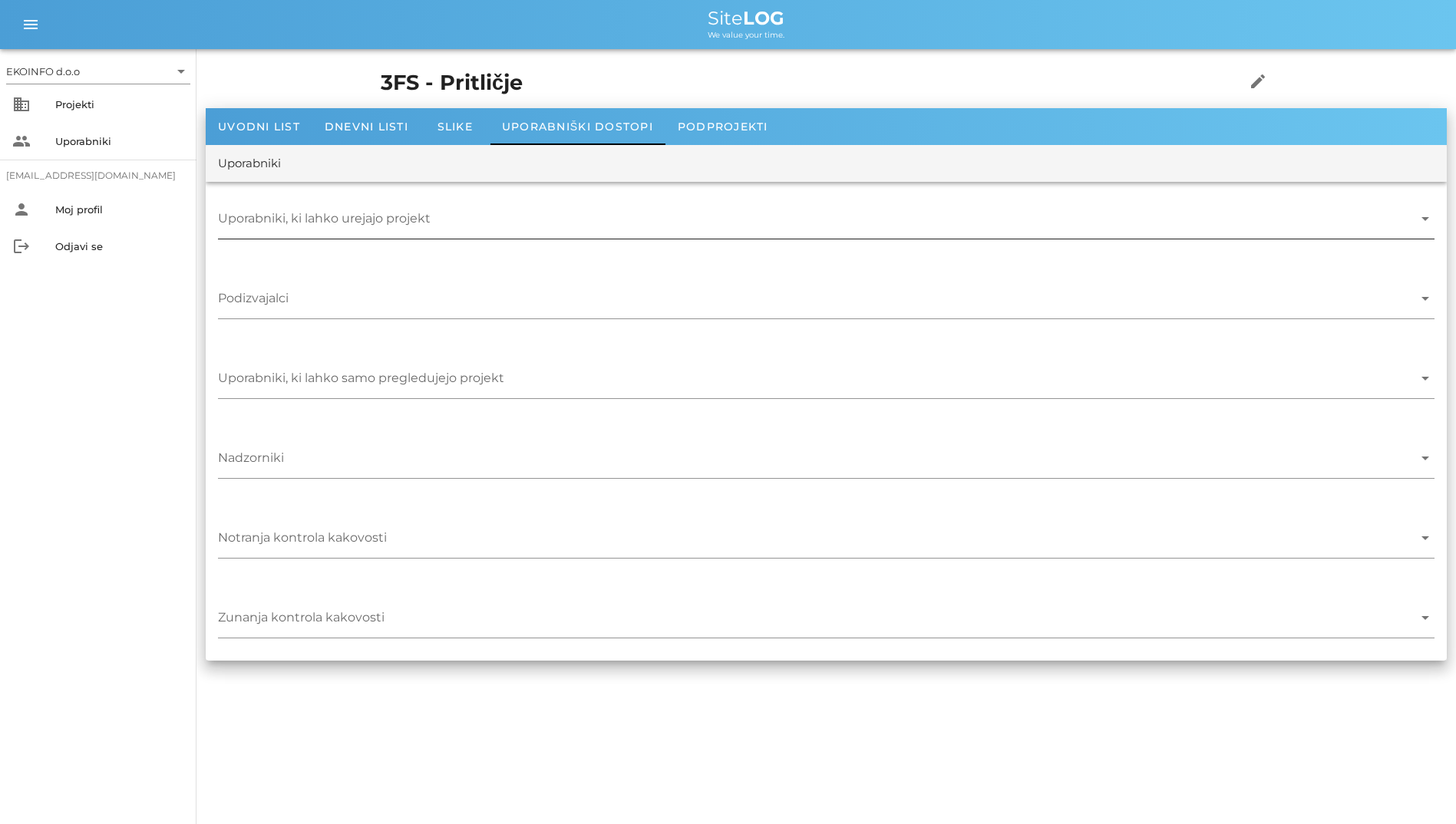
click at [661, 213] on input "Uporabniki, ki lahko urejajo projekt" at bounding box center [815, 222] width 1195 height 24
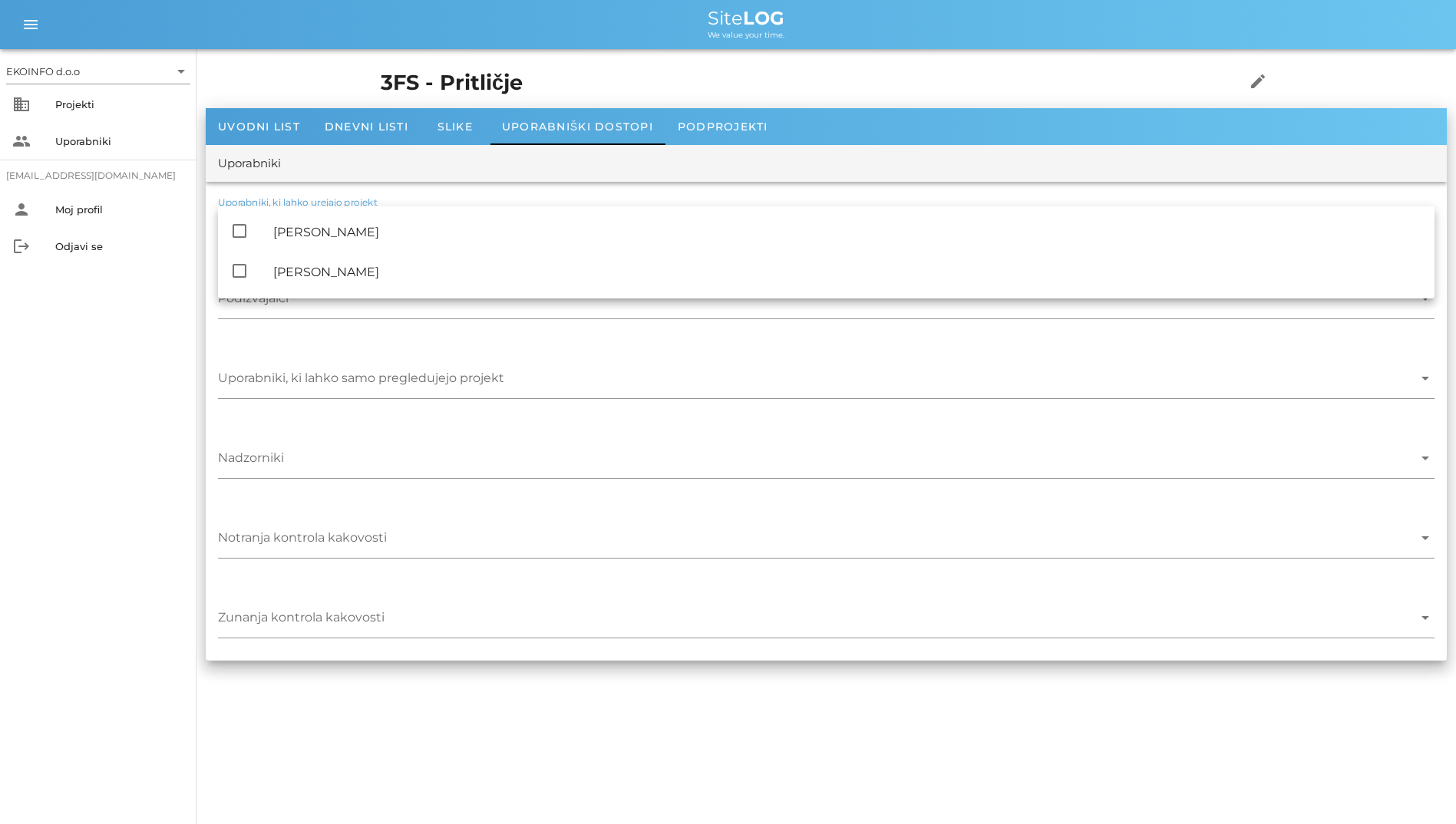
click at [670, 148] on div "Uporabniki" at bounding box center [826, 163] width 1241 height 36
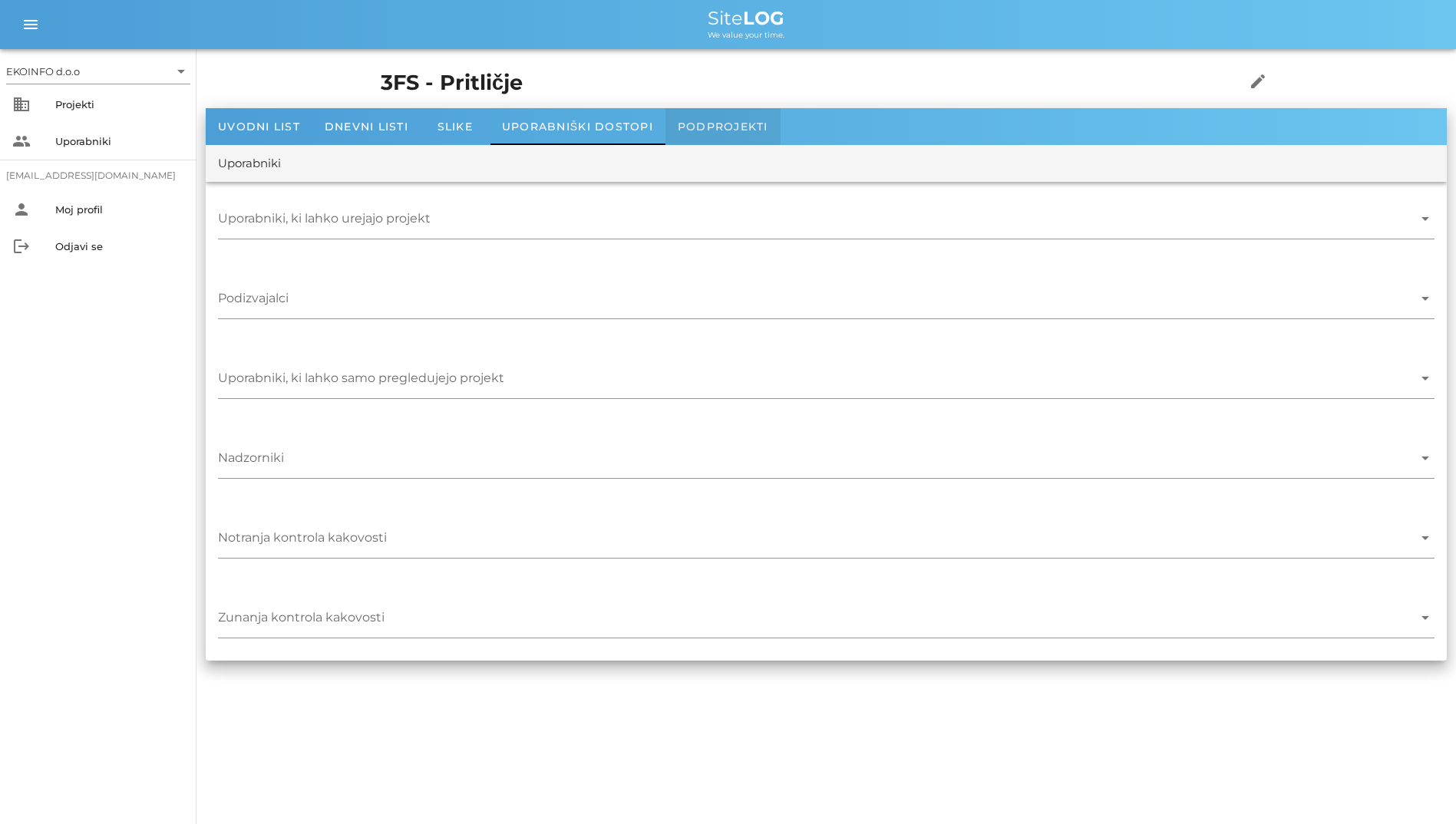
click at [681, 138] on div "Podprojekti" at bounding box center [722, 127] width 115 height 36
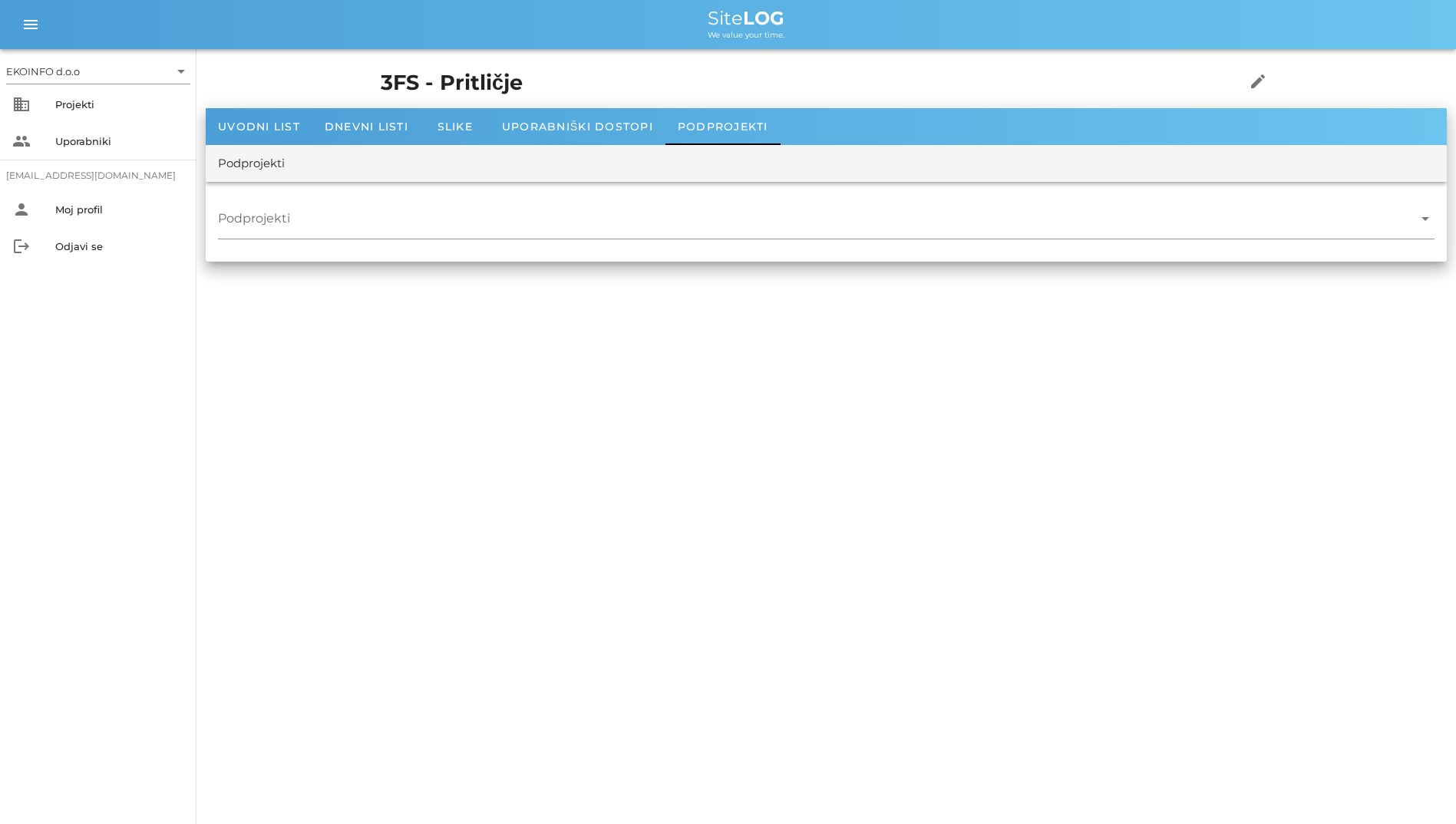
click at [245, 145] on div "Podprojekti" at bounding box center [826, 163] width 1241 height 36
click at [190, 123] on div "people Uporabniki" at bounding box center [98, 141] width 197 height 36
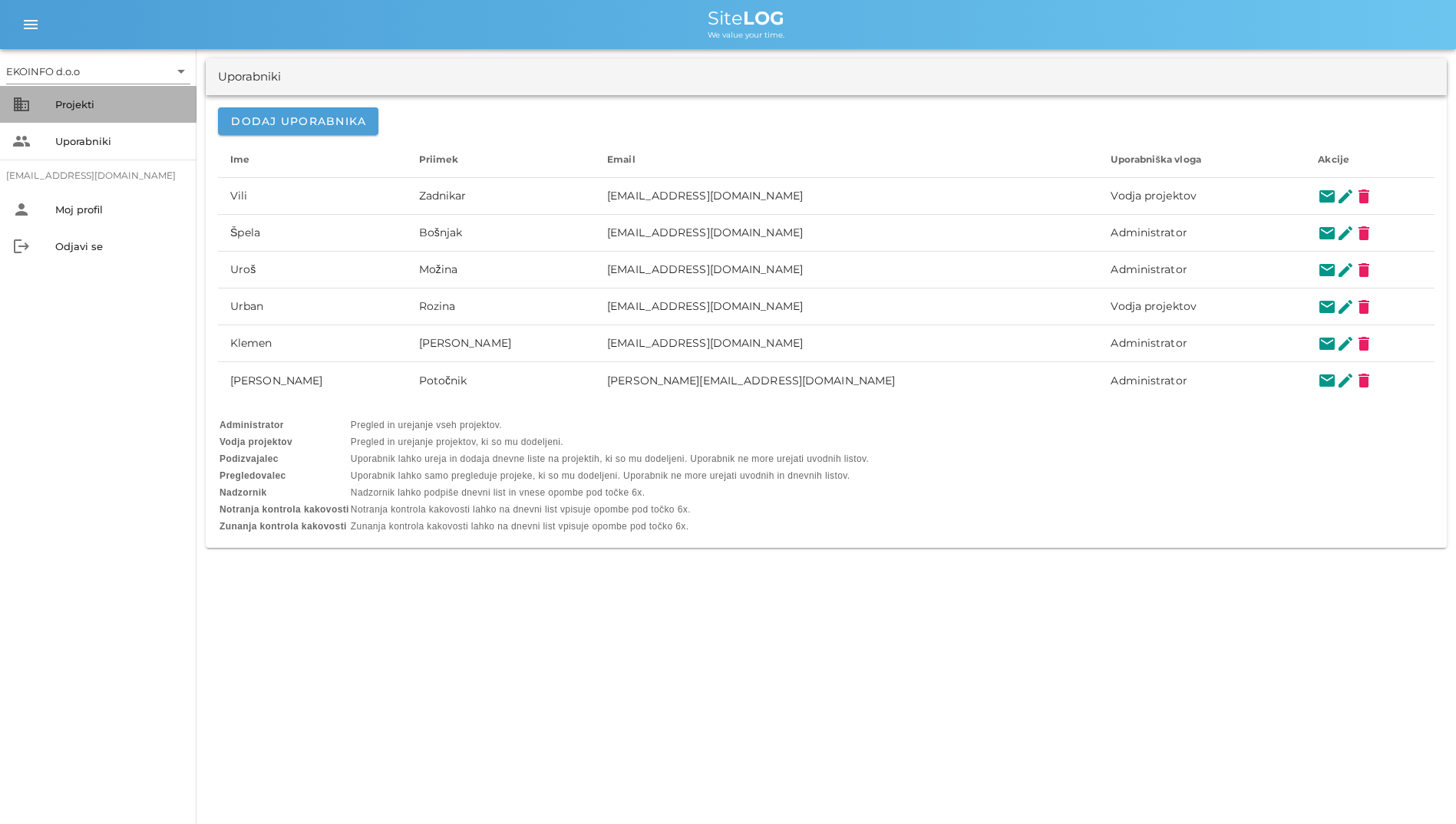
click at [167, 101] on div "Projekti" at bounding box center [120, 104] width 129 height 12
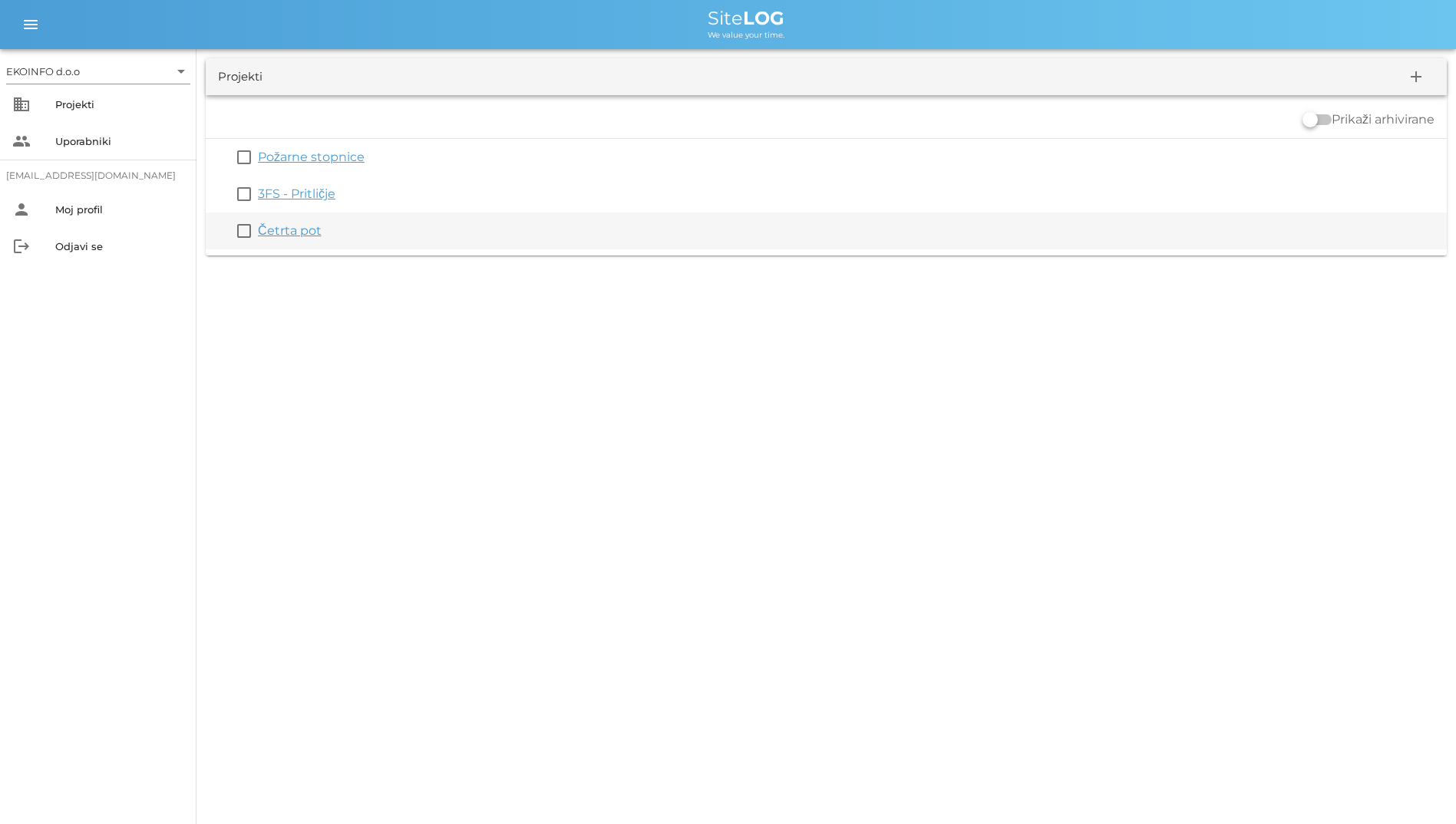
click at [293, 224] on link "Četrta pot" at bounding box center [289, 230] width 63 height 15
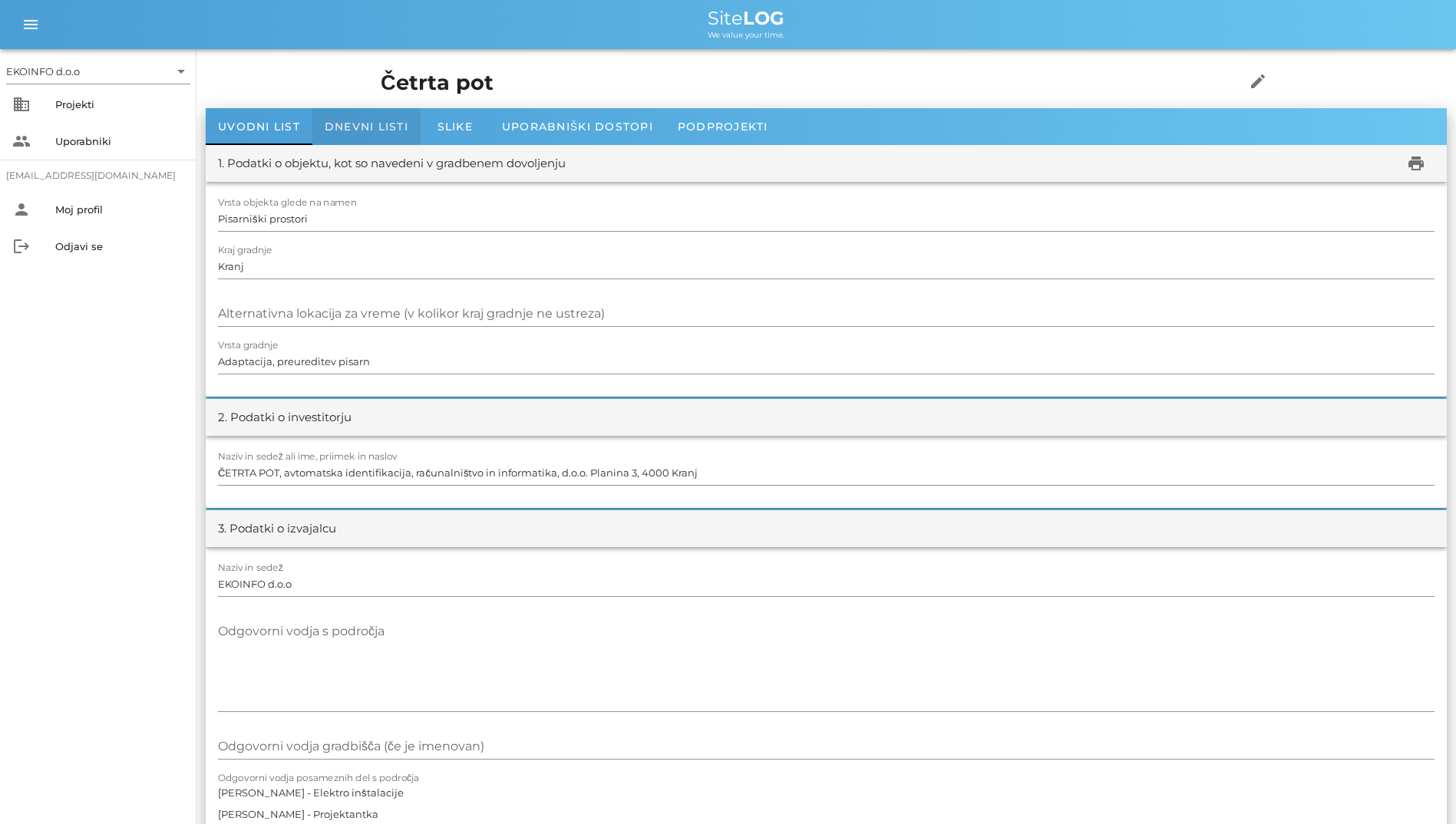
click at [414, 137] on div "Dnevni listi" at bounding box center [366, 127] width 108 height 36
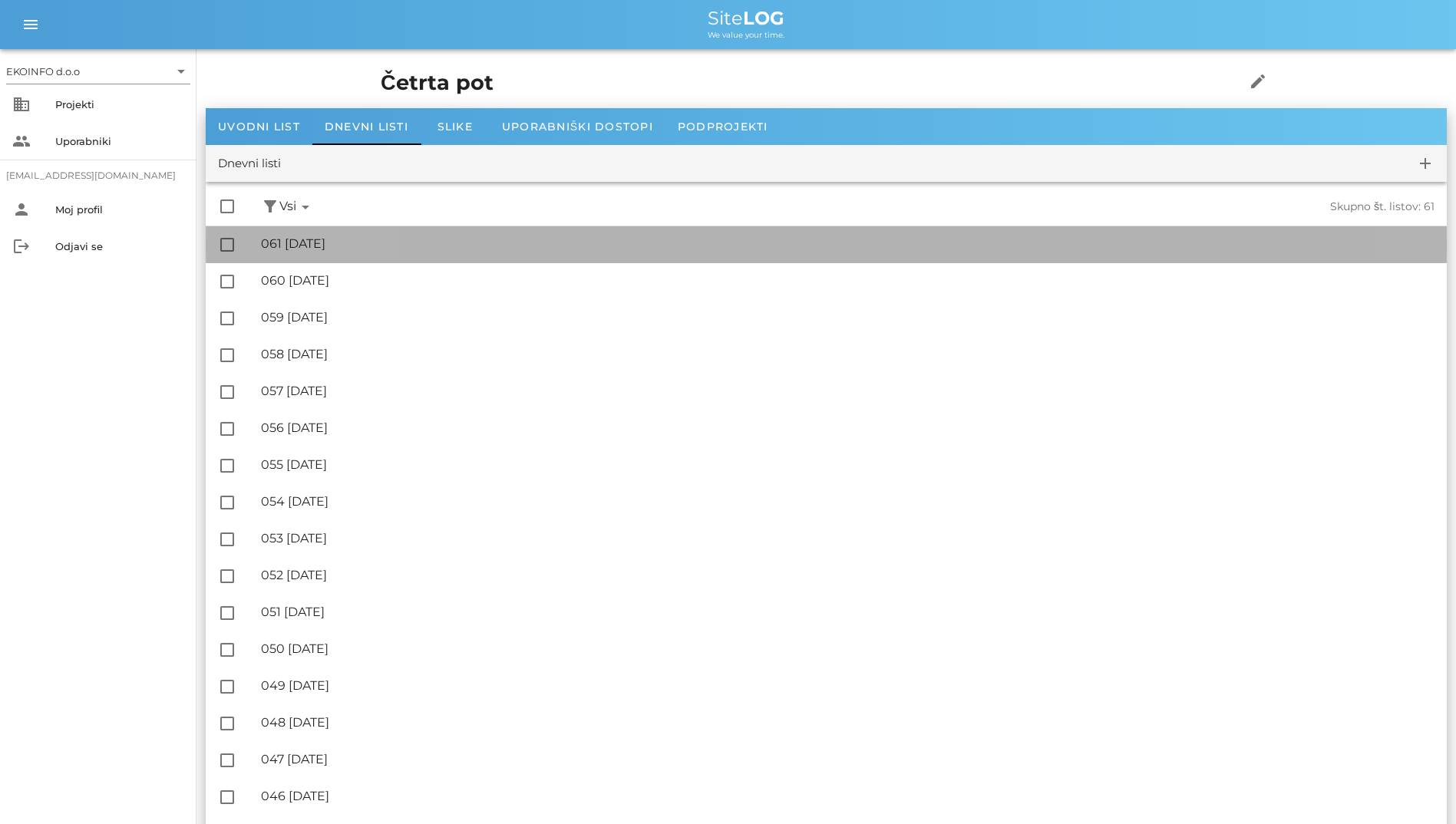
click at [378, 239] on div "🔏 061 [DATE]" at bounding box center [847, 244] width 1173 height 15
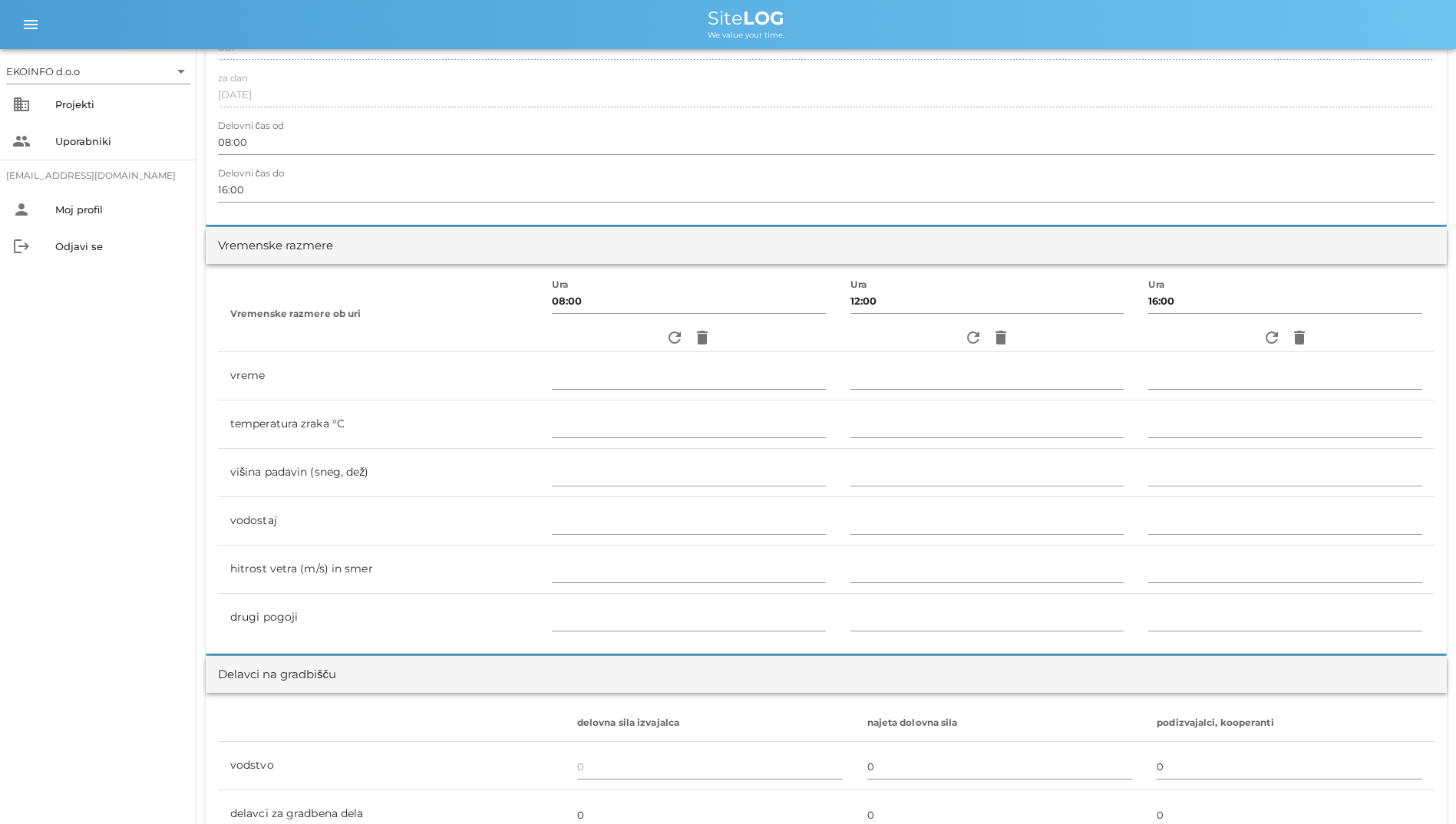
scroll to position [307, 0]
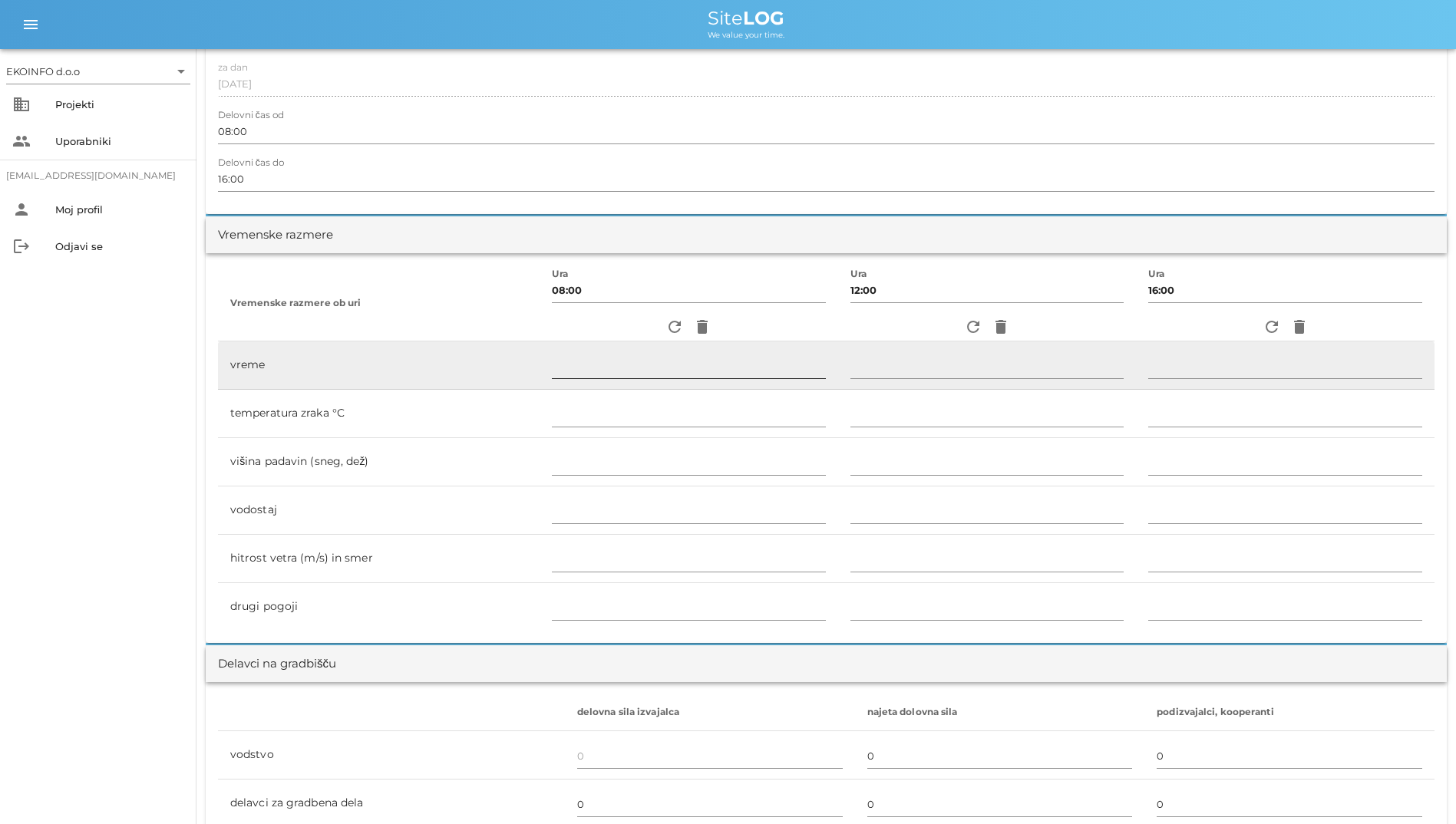
click at [610, 365] on input "text" at bounding box center [689, 366] width 274 height 24
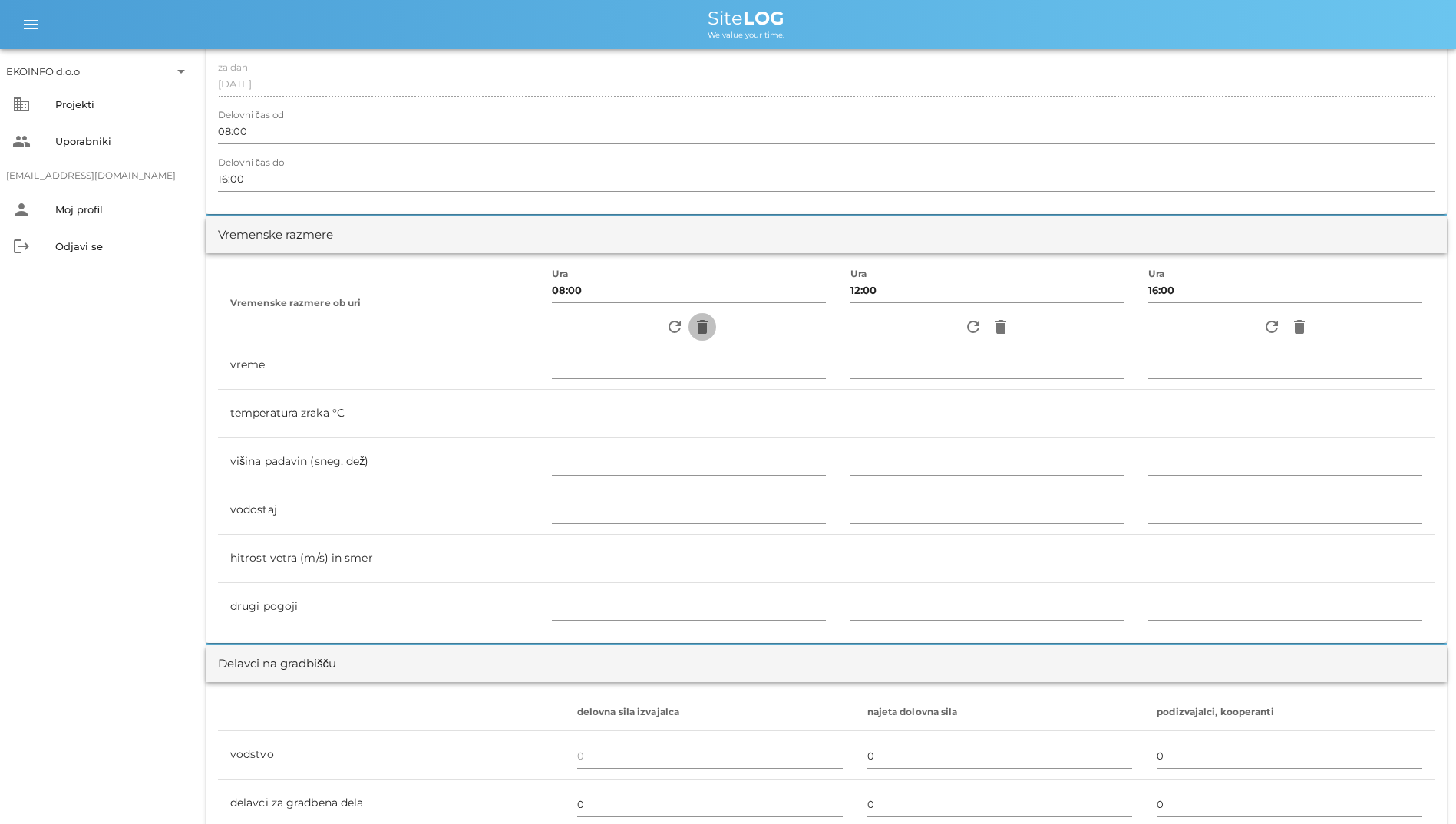
click at [693, 332] on icon "delete" at bounding box center [702, 326] width 18 height 18
click at [665, 328] on icon "refresh" at bounding box center [674, 326] width 18 height 18
type input "jasno"
type input "20"
type input "0"
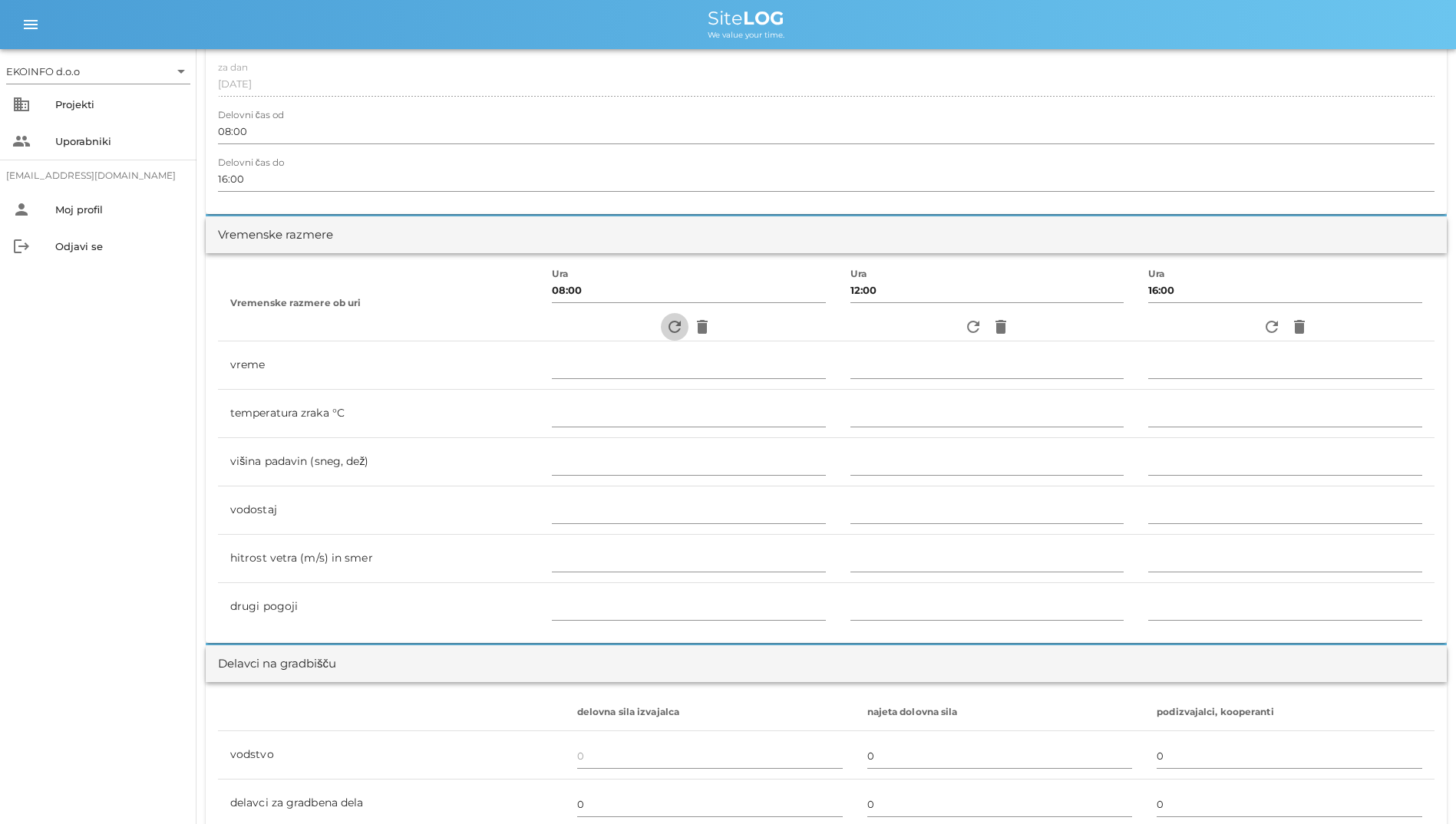
type input "1.11 m/s šibek V"
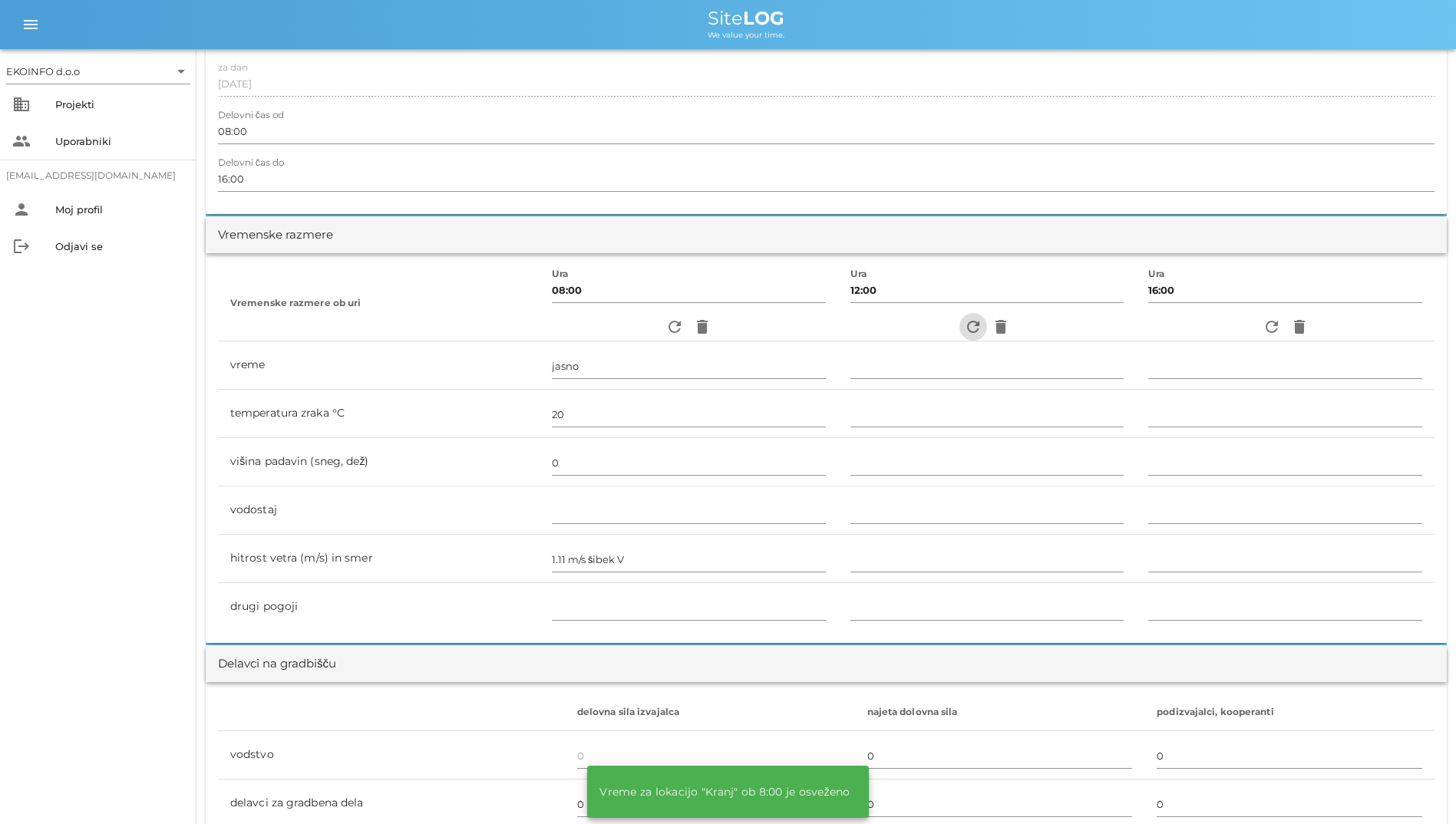
click at [969, 322] on icon "refresh" at bounding box center [972, 326] width 18 height 18
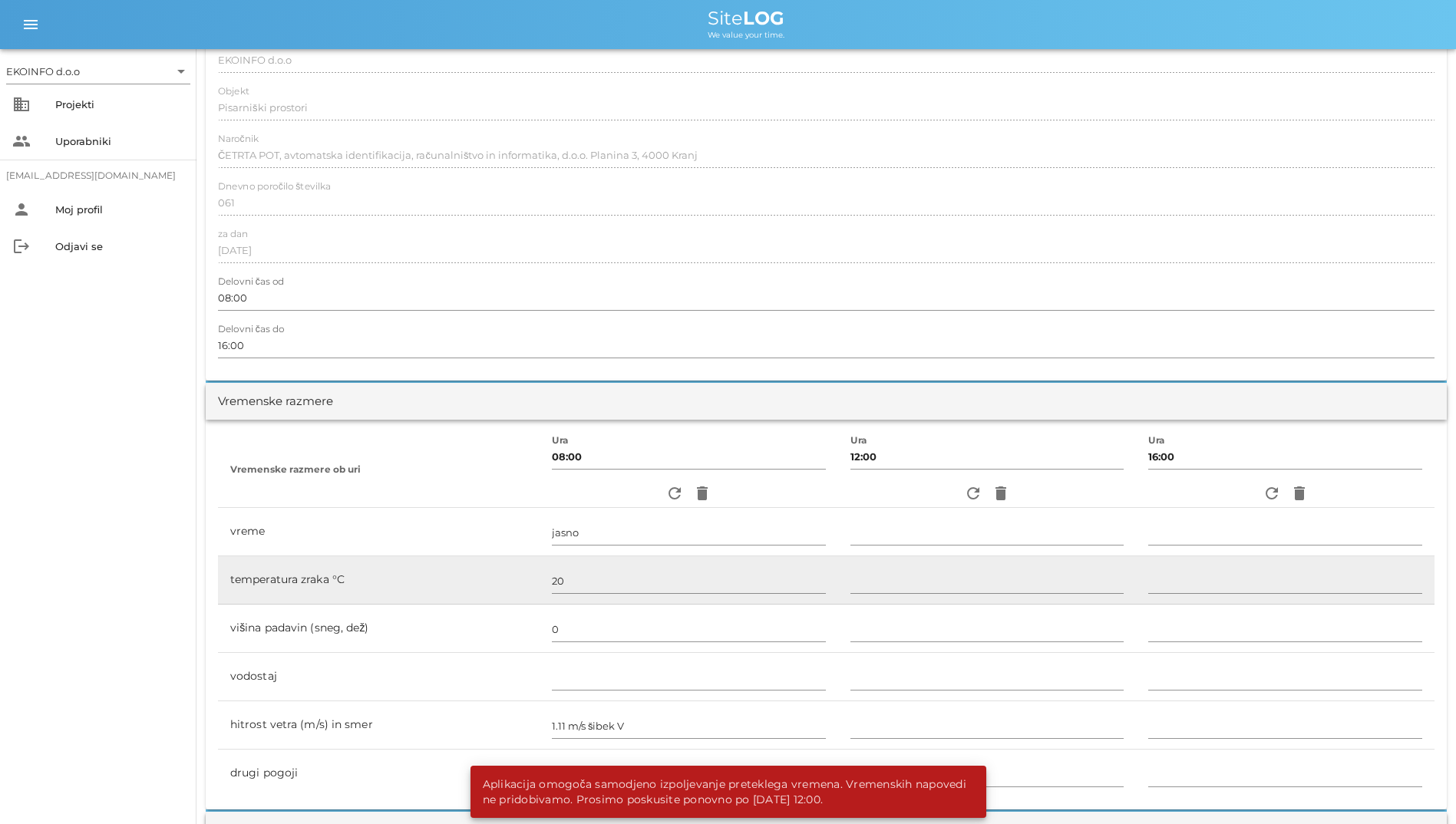
scroll to position [0, 0]
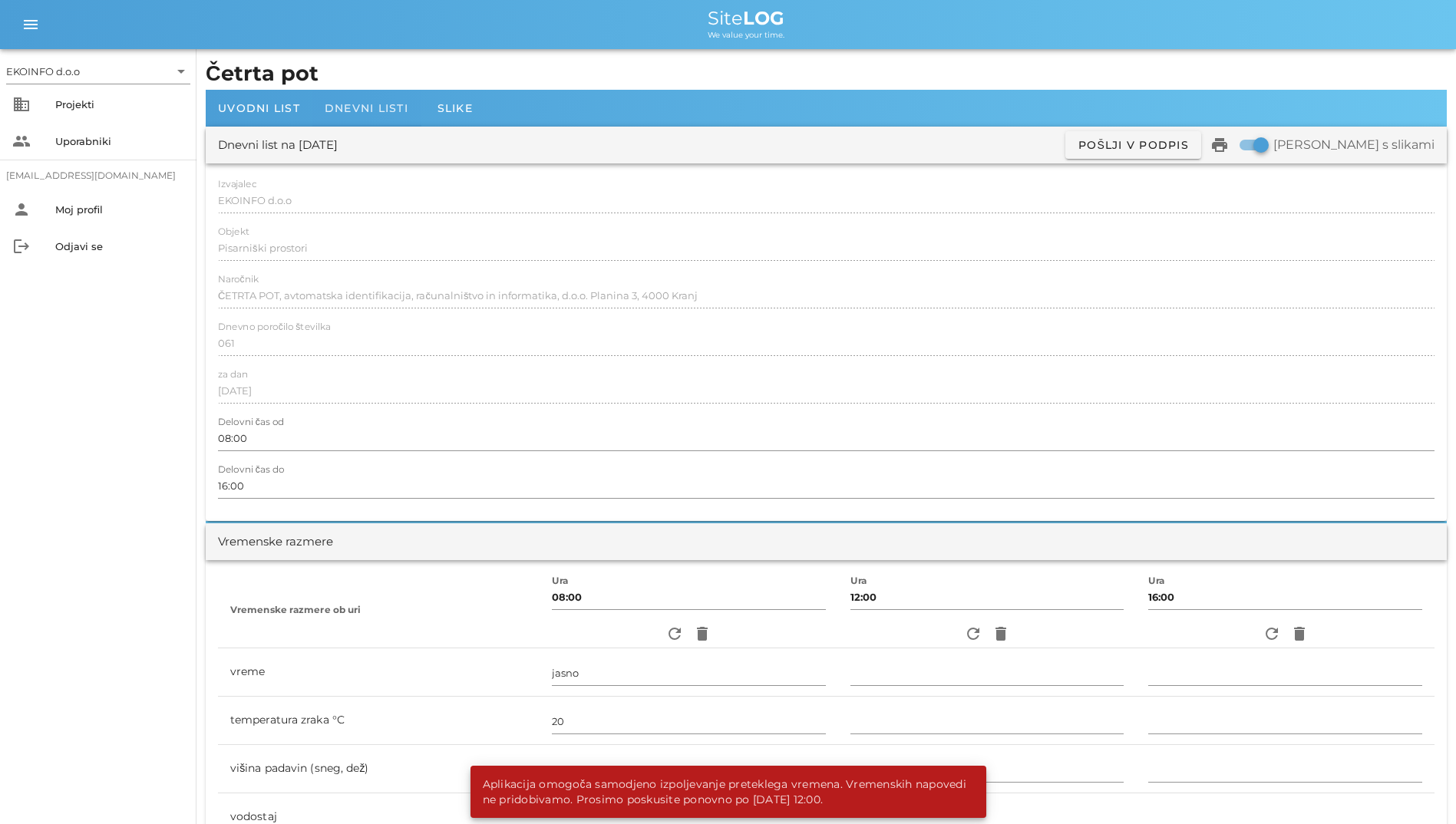
click at [375, 117] on div "Dnevni listi" at bounding box center [366, 108] width 108 height 36
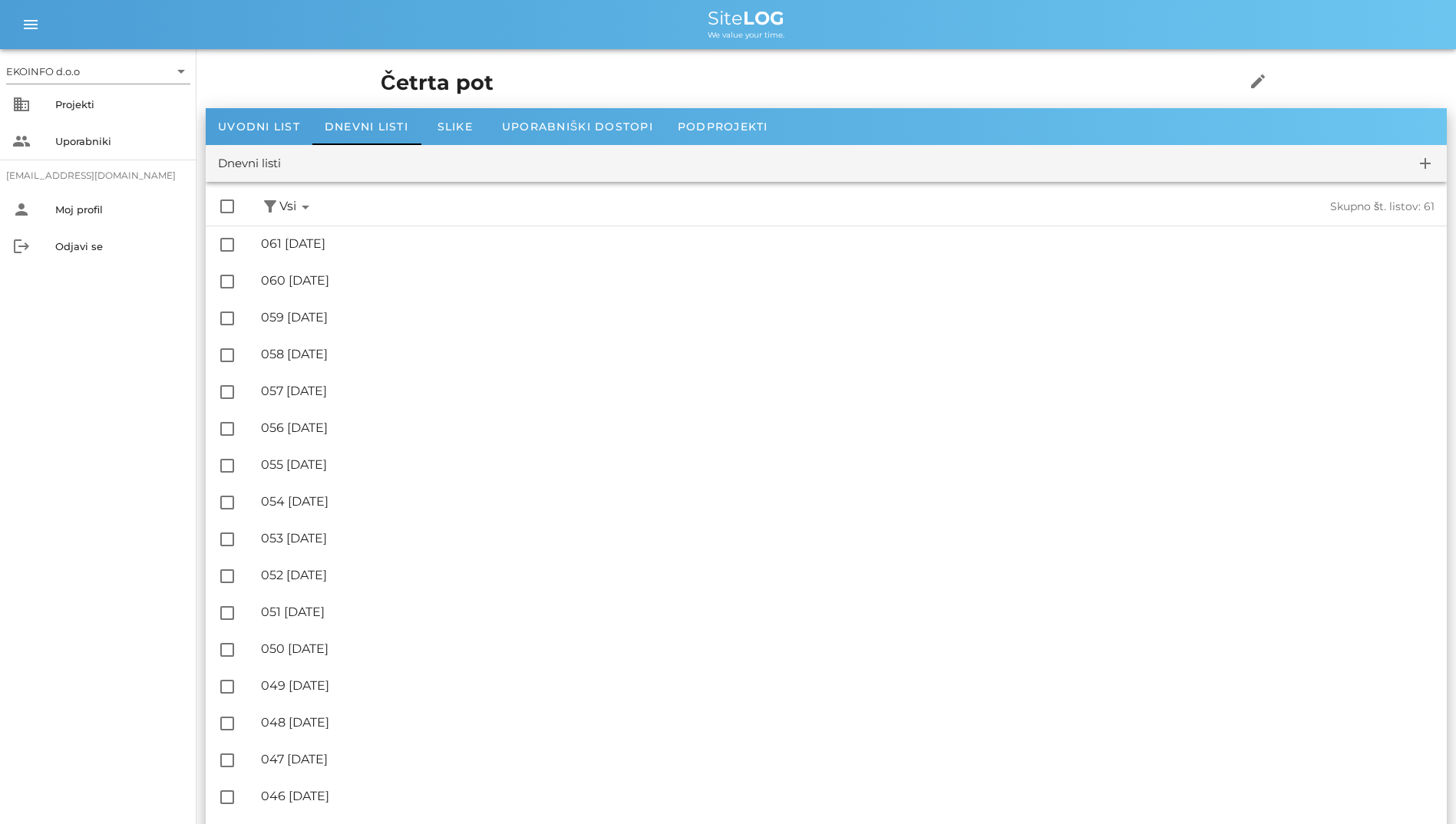
drag, startPoint x: 660, startPoint y: 5, endPoint x: 837, endPoint y: 43, distance: 181.0
click at [837, 43] on div "menu menu Site LOG We value your time." at bounding box center [728, 24] width 1456 height 49
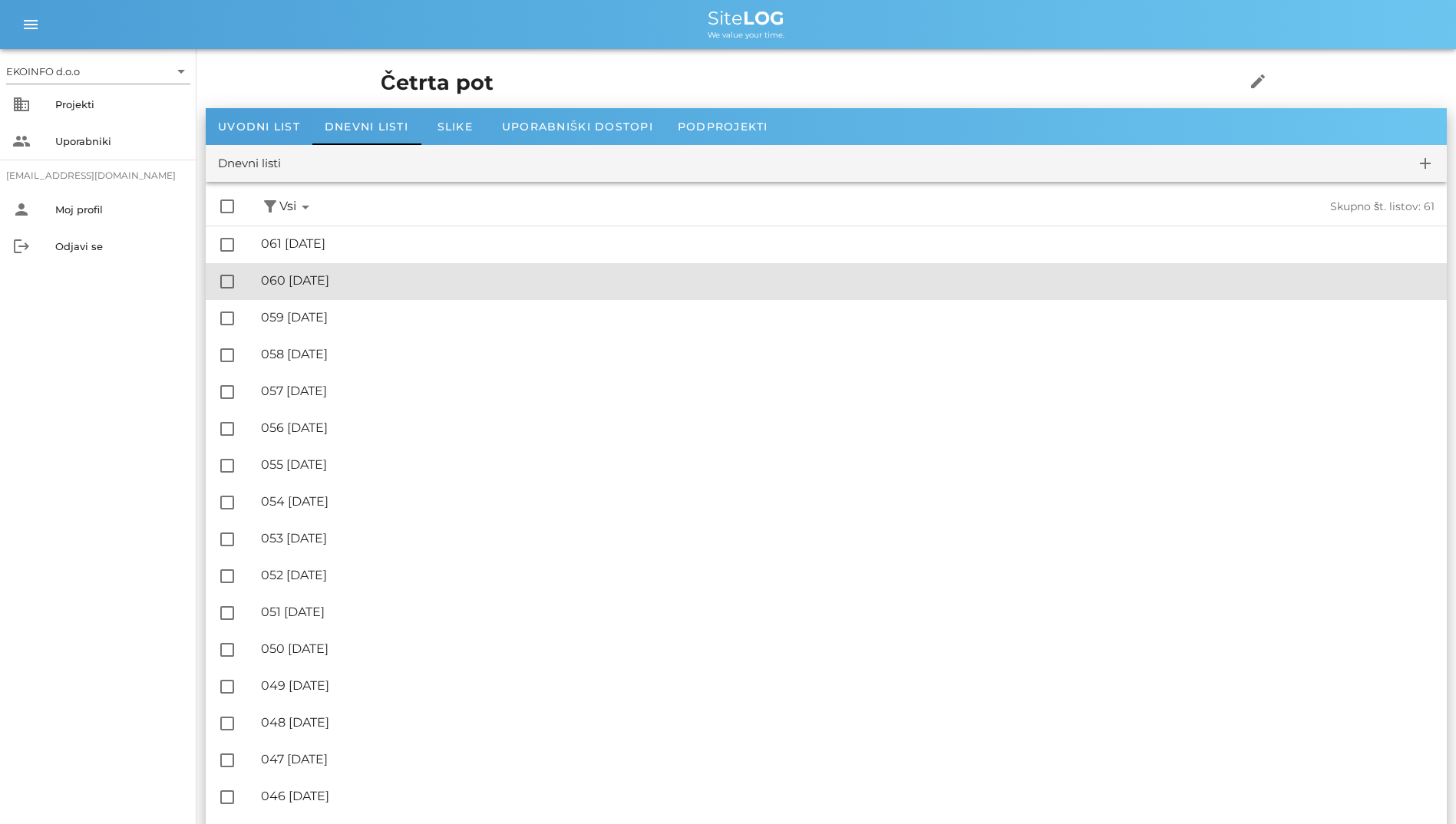
click at [277, 285] on div "🔏 060 [DATE]" at bounding box center [847, 280] width 1173 height 15
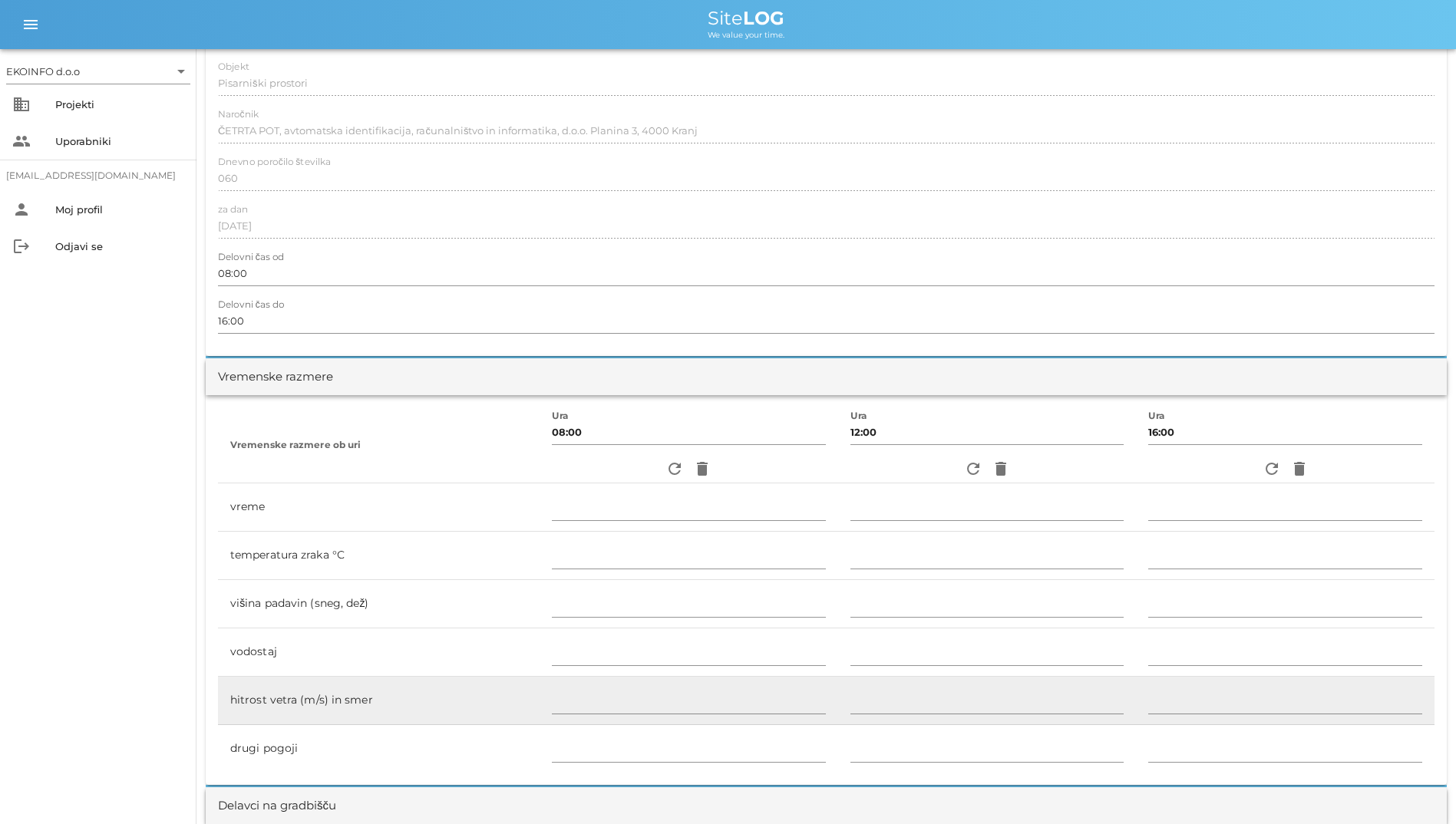
scroll to position [461, 0]
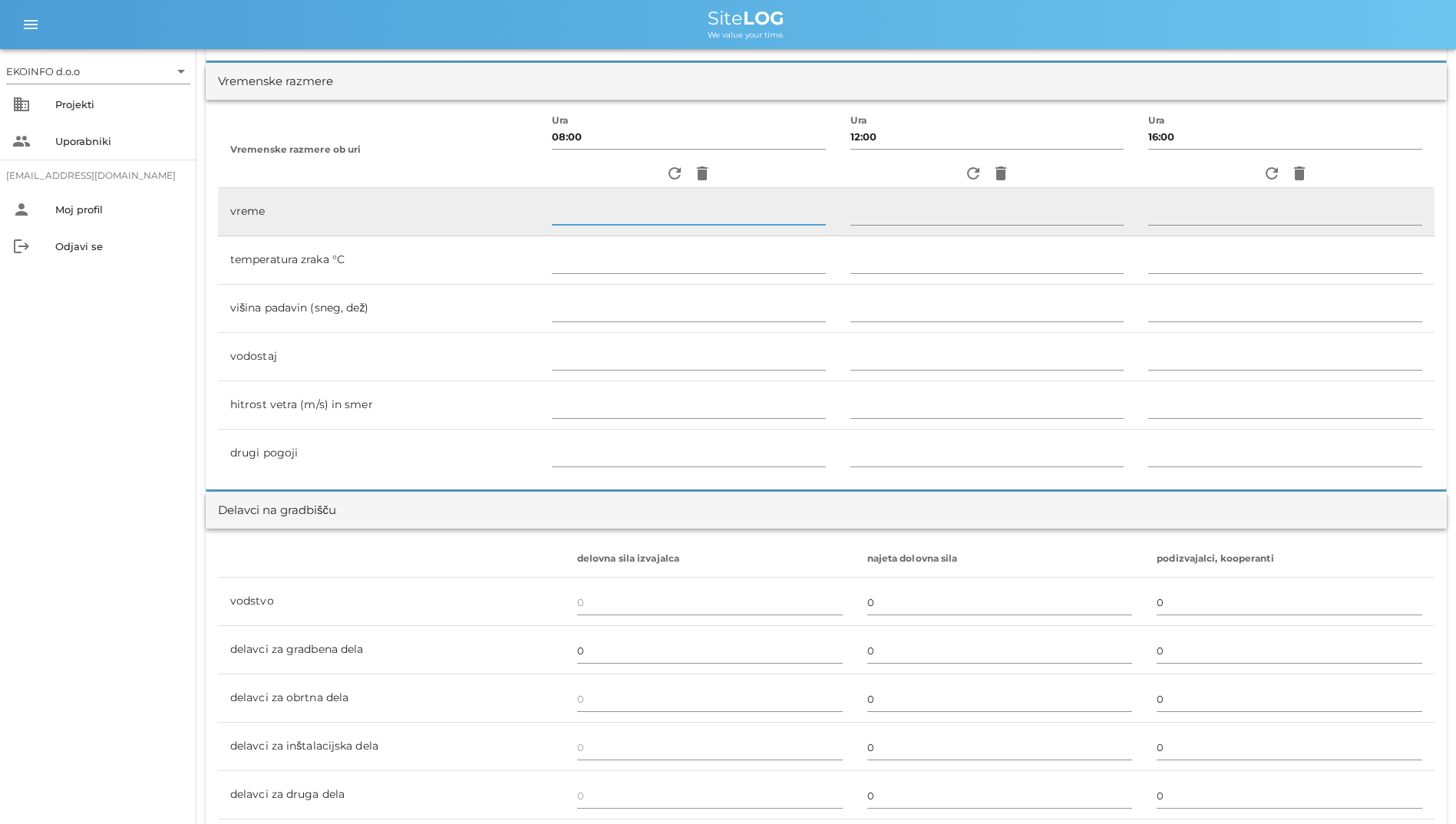
click at [663, 219] on input "text" at bounding box center [689, 213] width 274 height 24
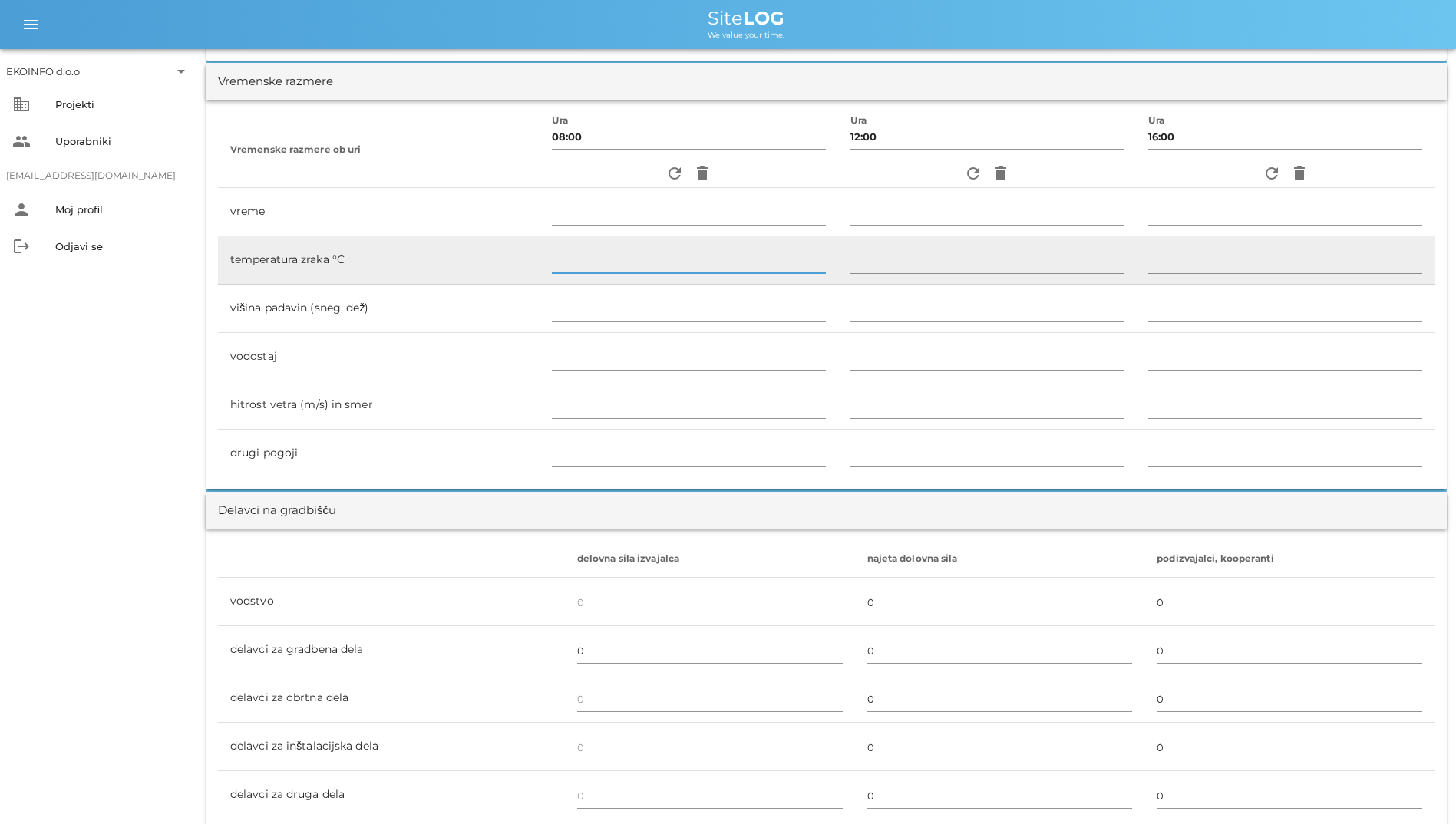
click at [630, 251] on input "text" at bounding box center [689, 261] width 274 height 24
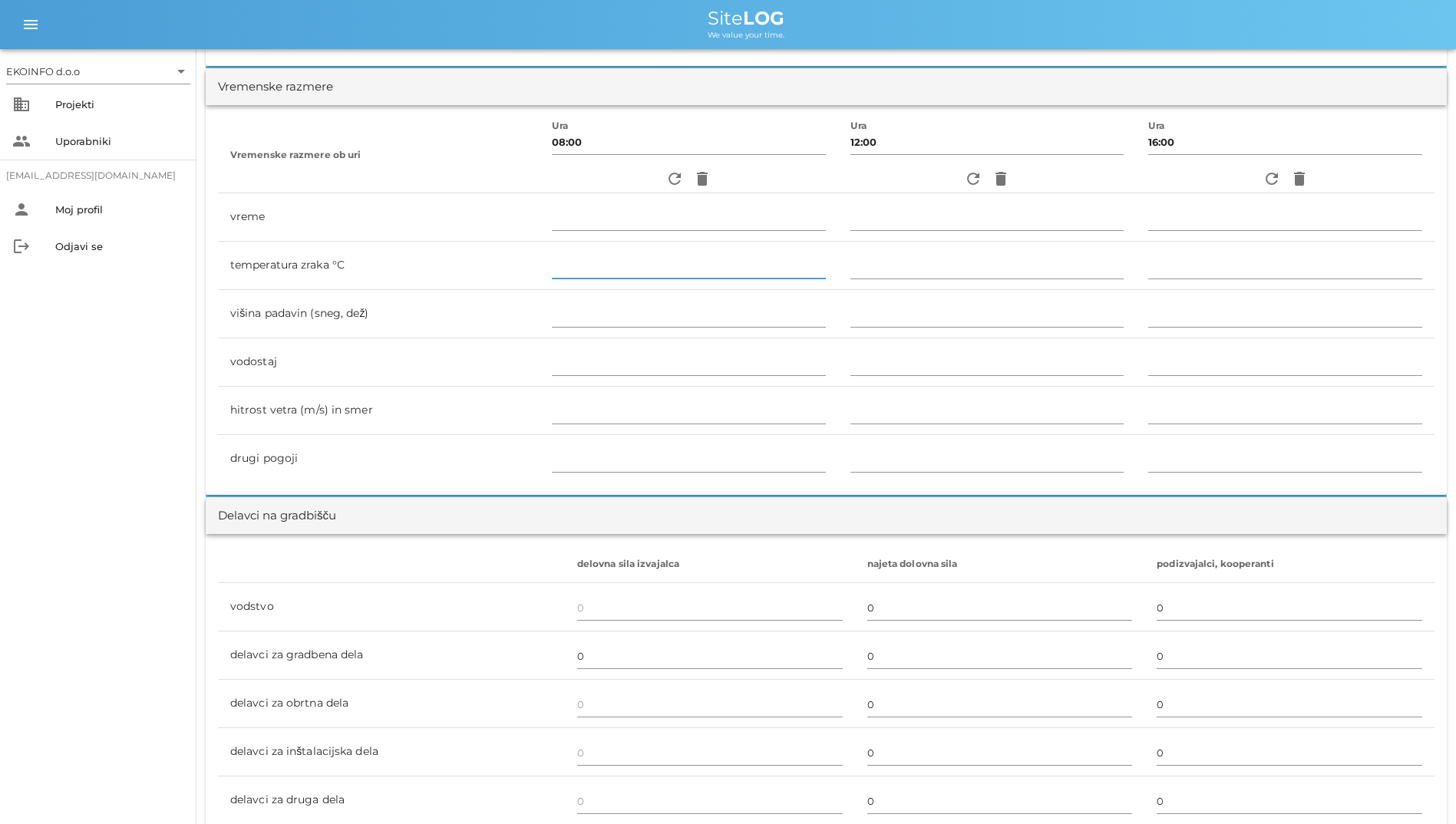
scroll to position [0, 0]
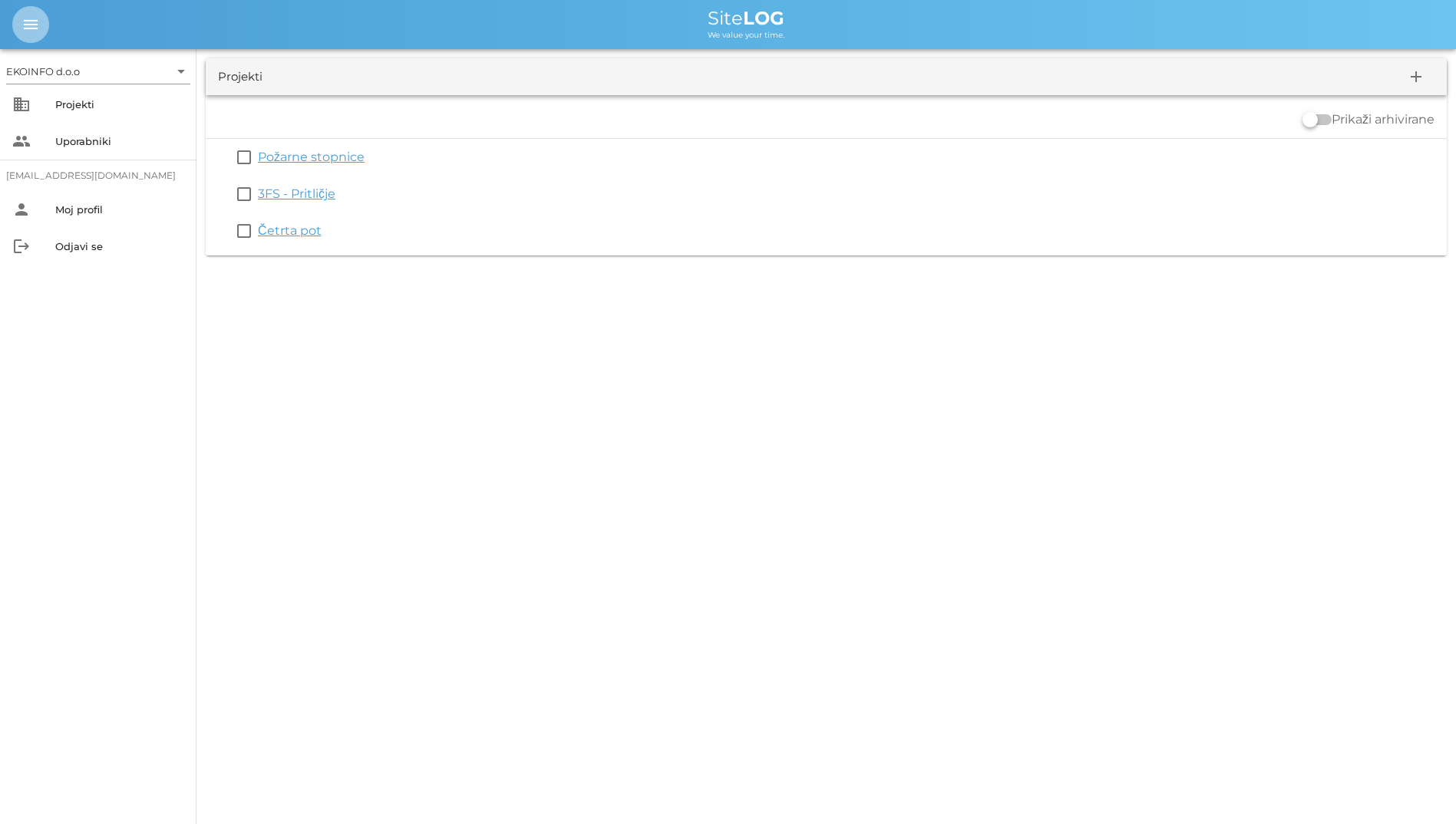
click at [25, 31] on icon "menu" at bounding box center [30, 24] width 18 height 18
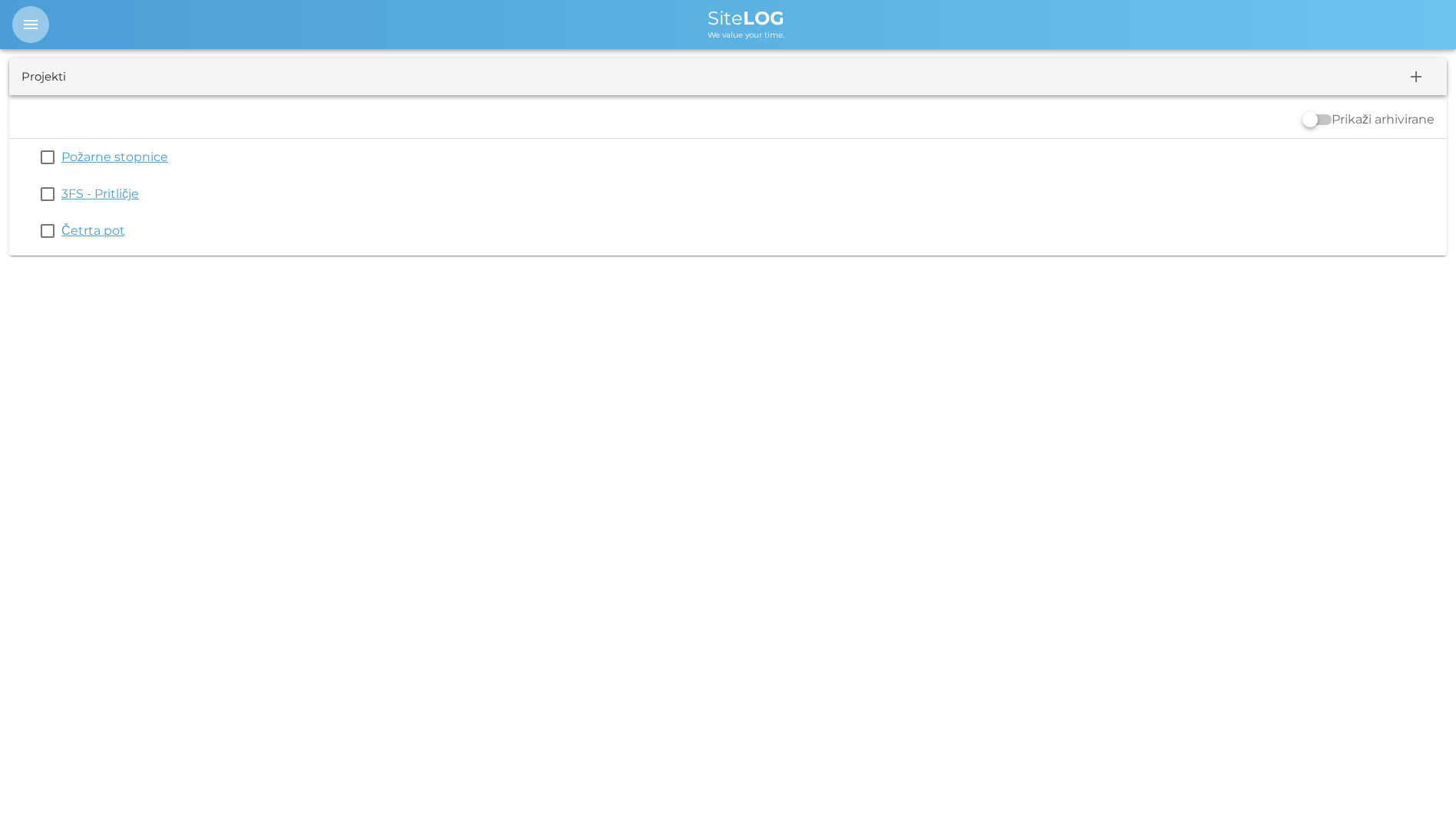
click at [25, 31] on icon "menu" at bounding box center [30, 24] width 18 height 18
